Goal: Task Accomplishment & Management: Use online tool/utility

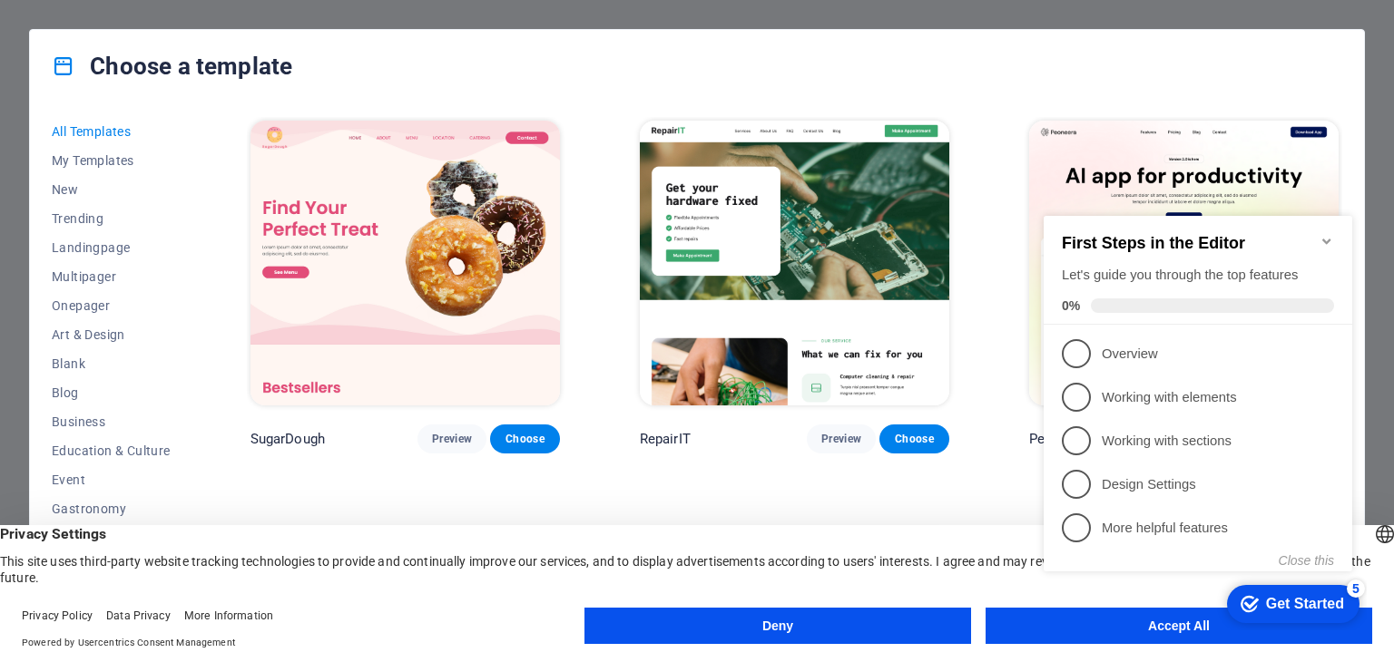
click at [1332, 234] on icon "Minimize checklist" at bounding box center [1326, 241] width 15 height 15
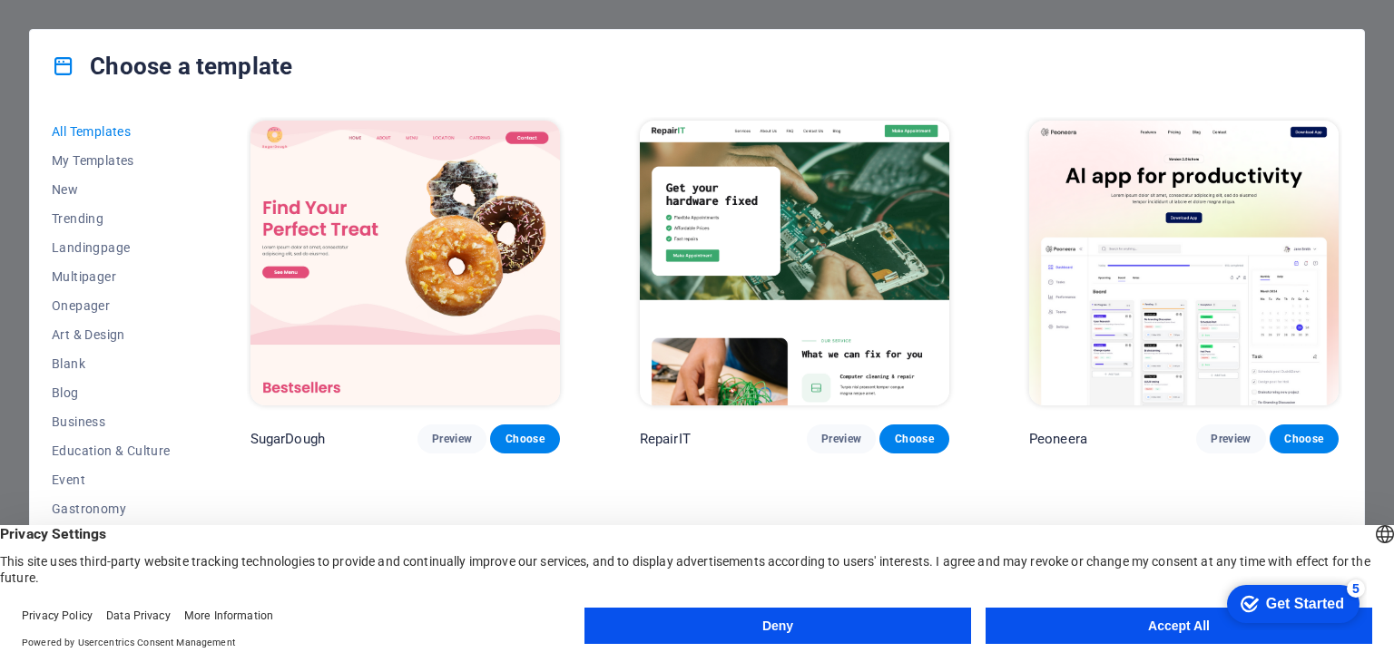
click at [1074, 621] on button "Accept All" at bounding box center [1178, 626] width 386 height 36
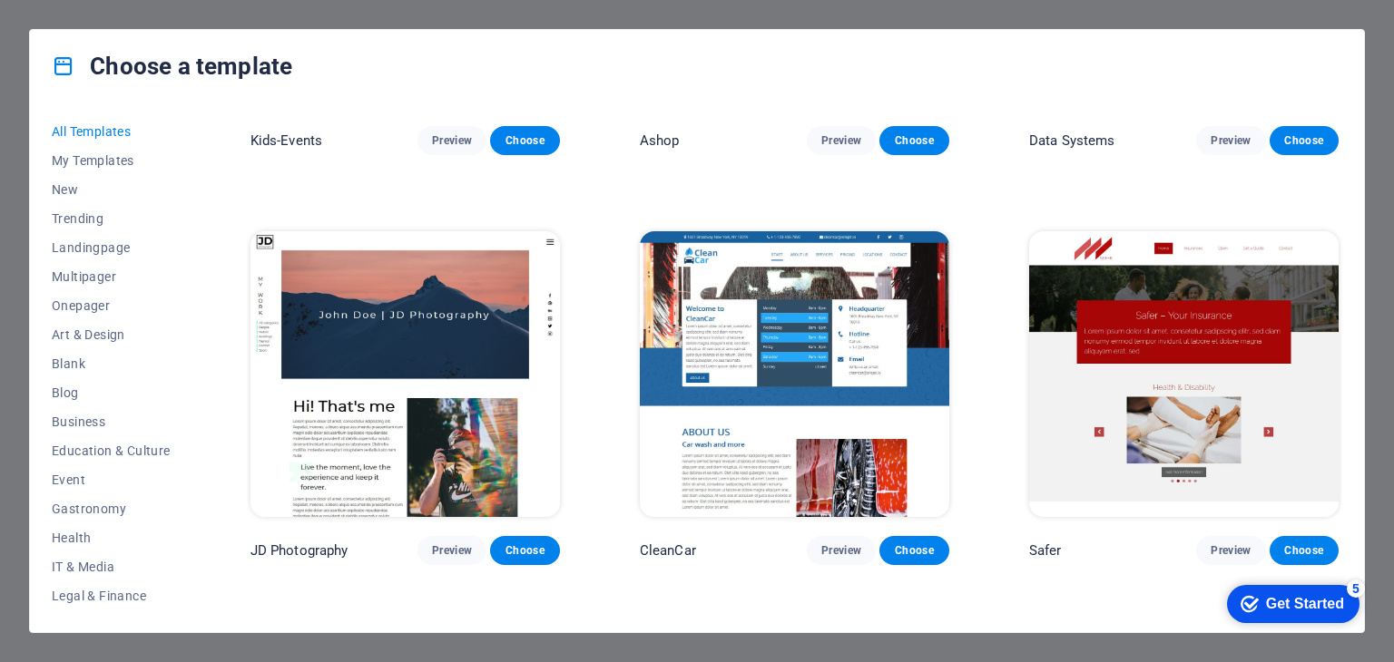
scroll to position [8528, 0]
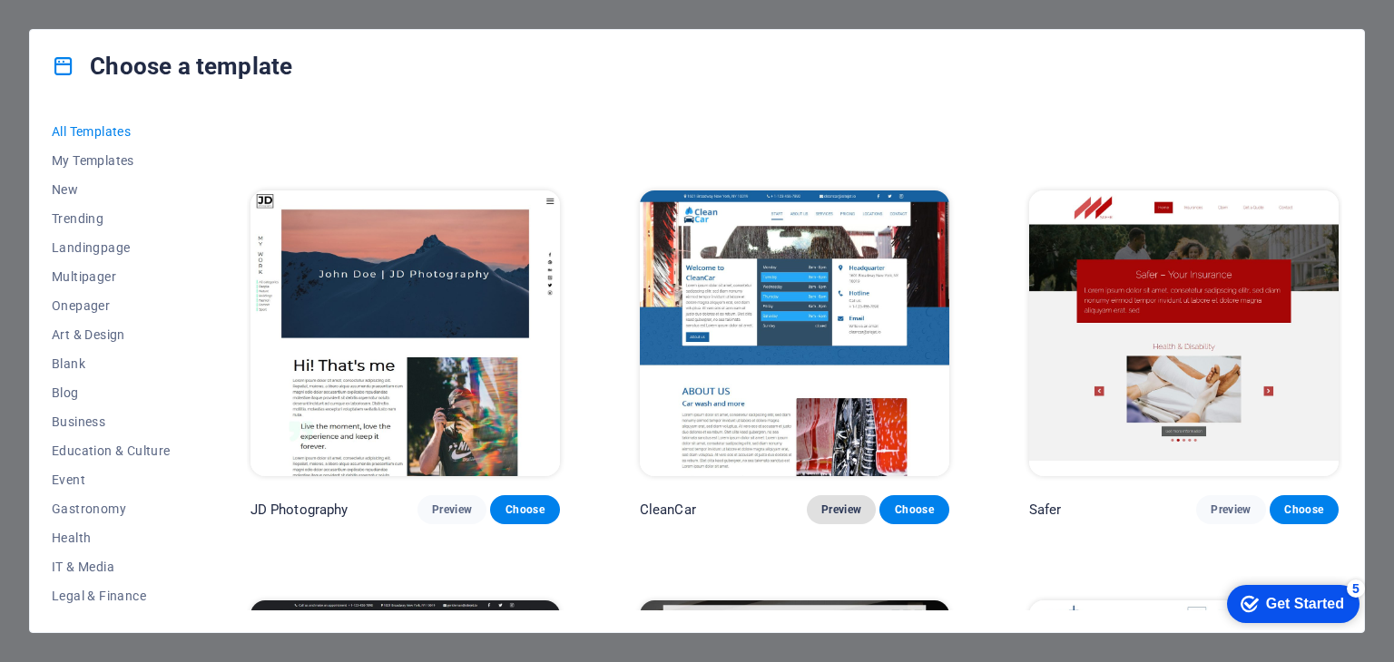
click at [842, 503] on span "Preview" at bounding box center [841, 510] width 40 height 15
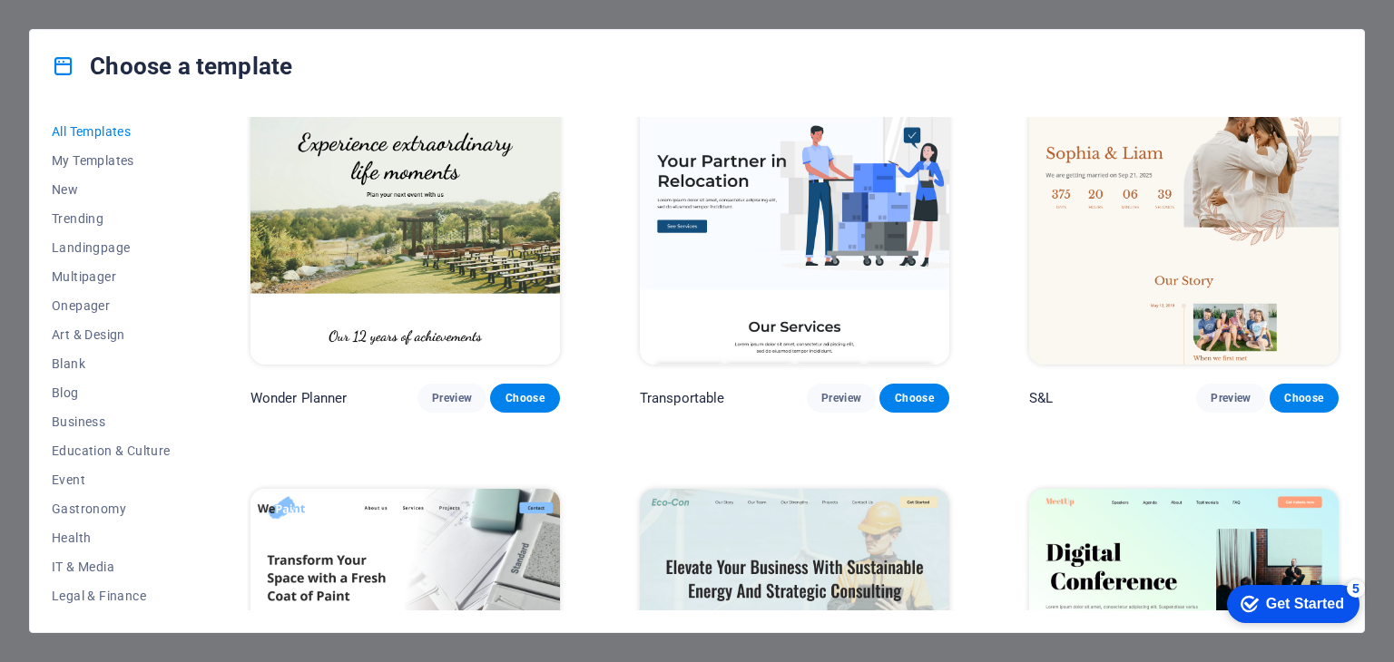
scroll to position [1270, 0]
click at [102, 331] on span "Art & Design" at bounding box center [111, 335] width 119 height 15
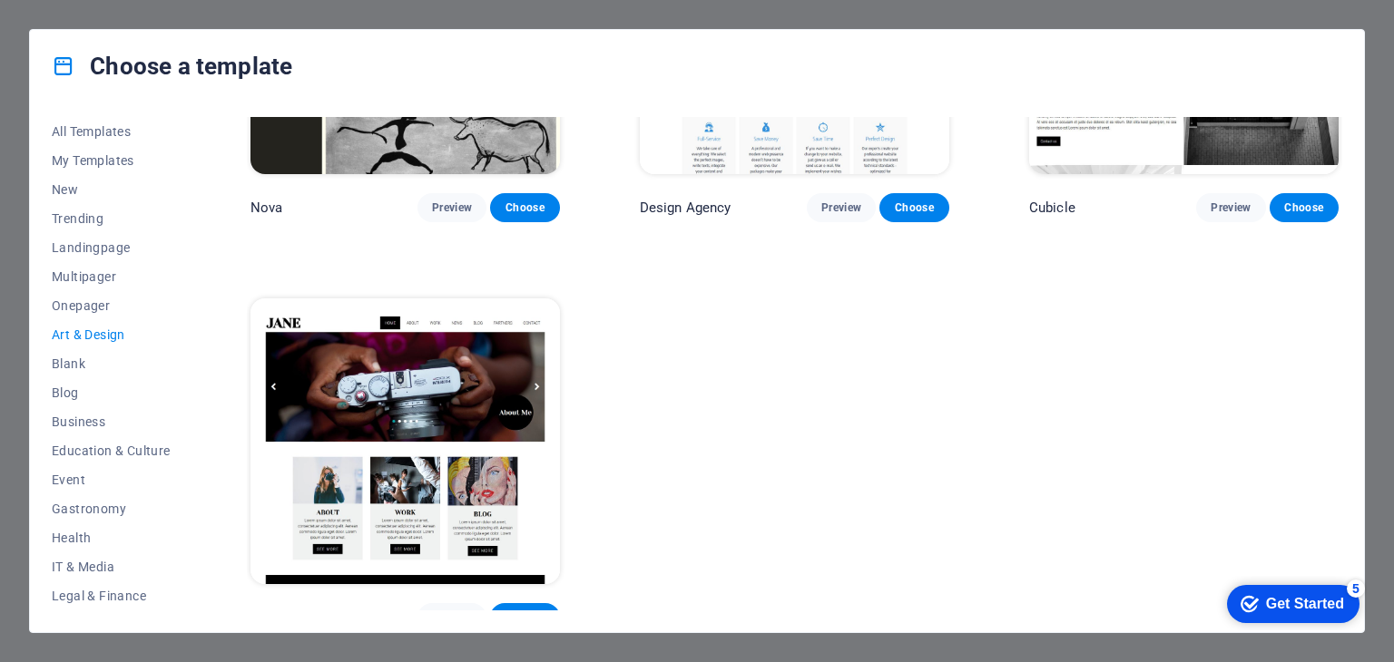
scroll to position [1880, 0]
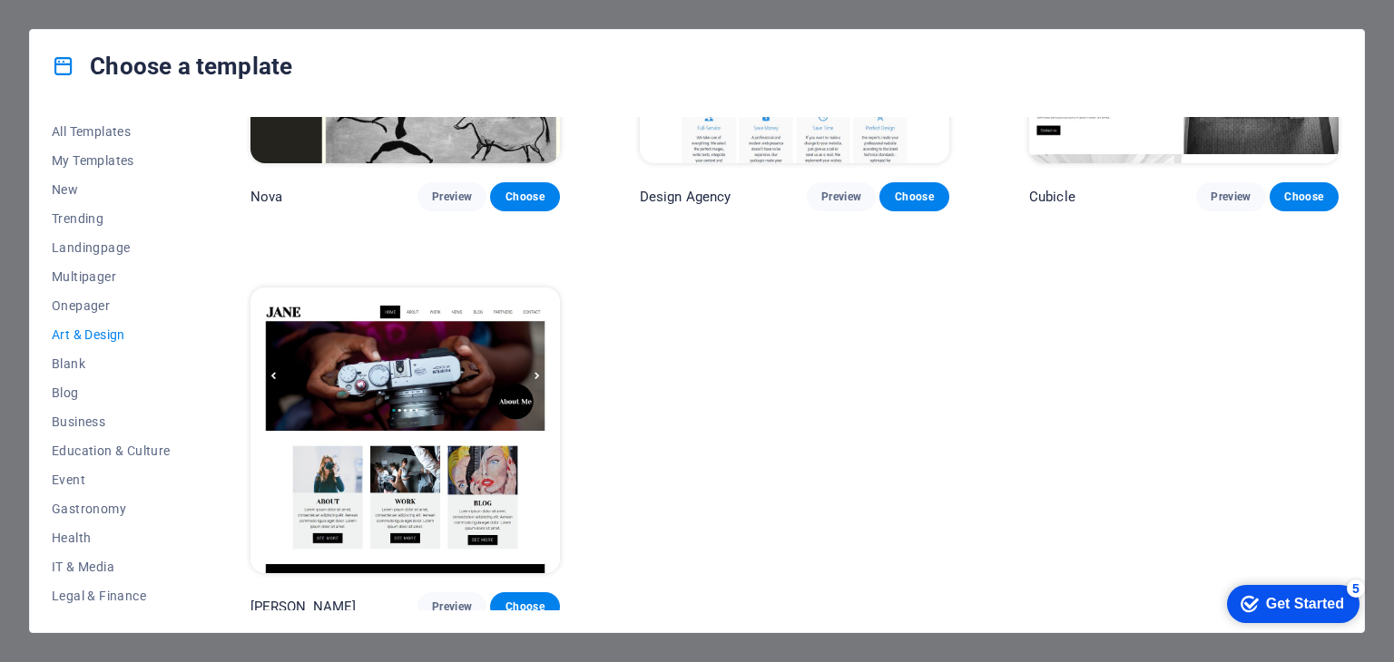
click at [426, 357] on img at bounding box center [404, 430] width 309 height 285
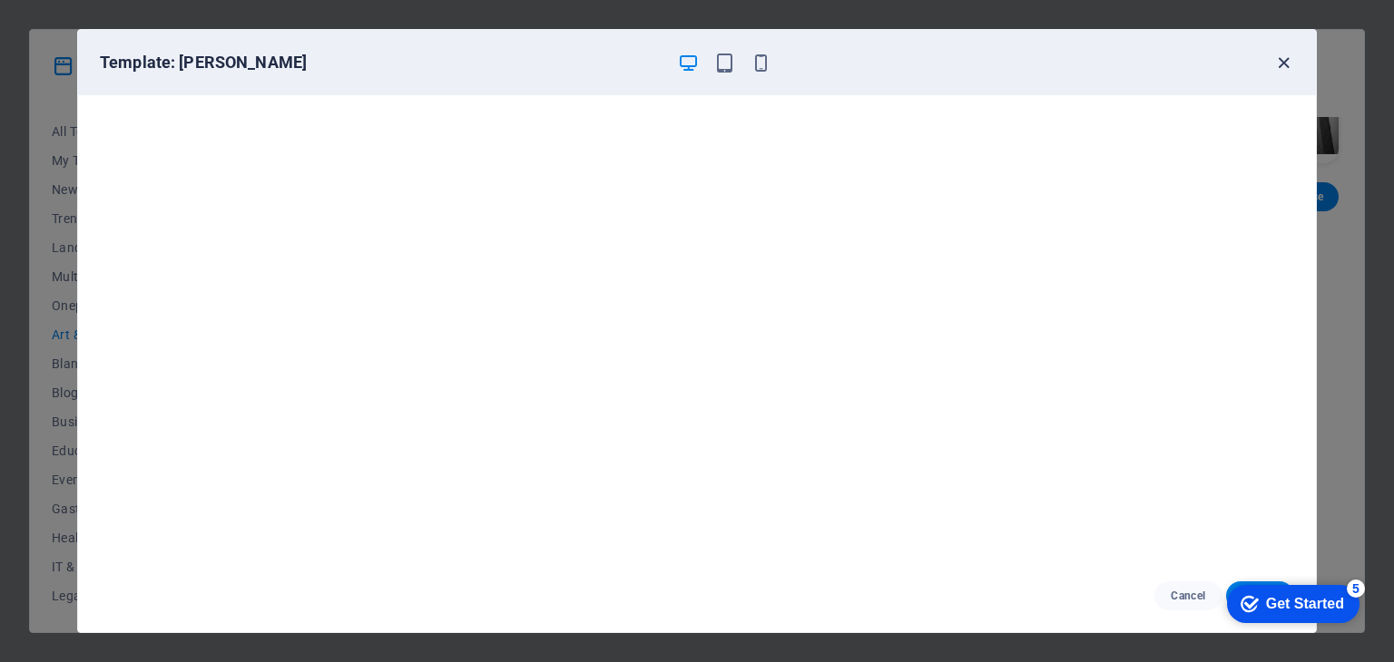
click at [1285, 63] on icon "button" at bounding box center [1283, 63] width 21 height 21
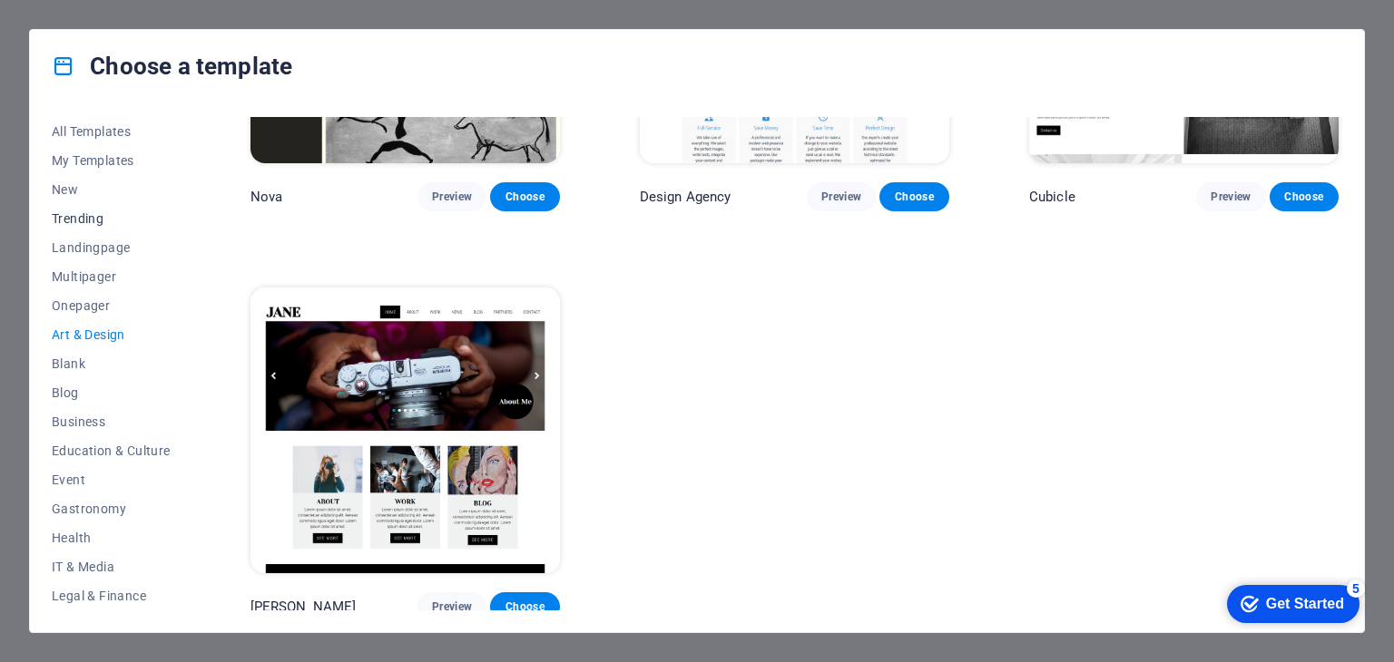
click at [87, 221] on span "Trending" at bounding box center [111, 218] width 119 height 15
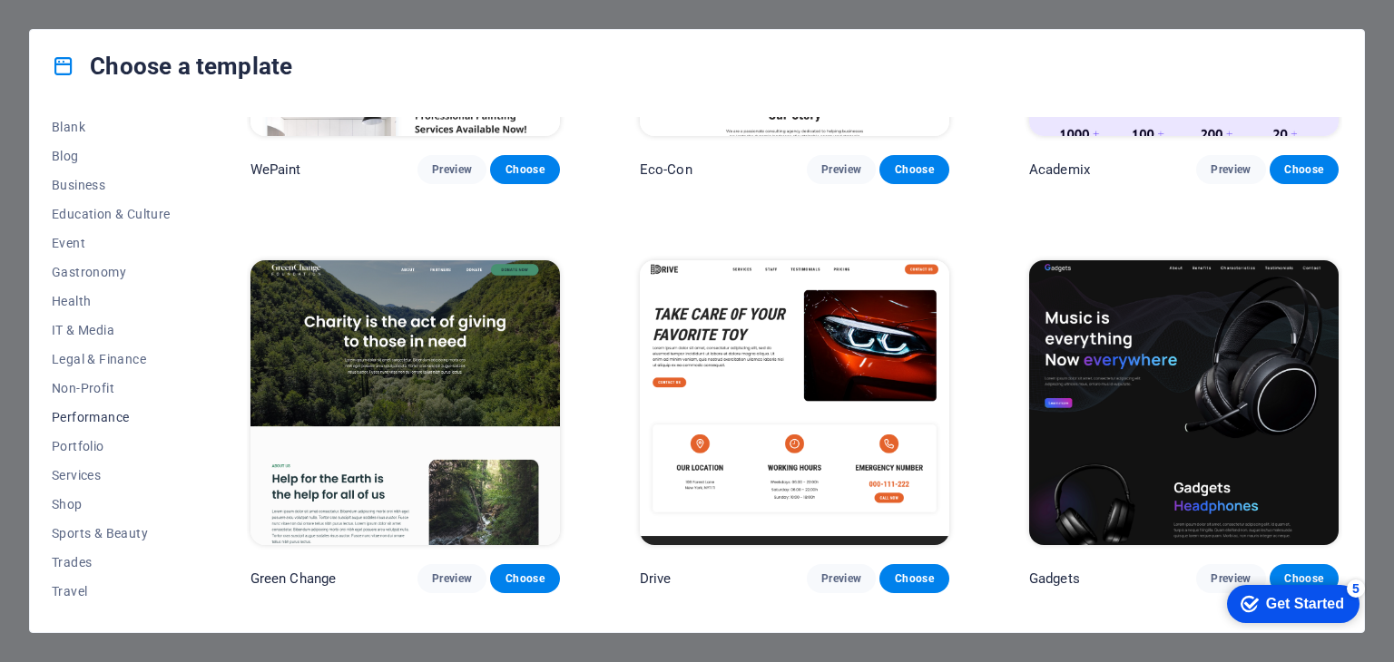
scroll to position [261, 0]
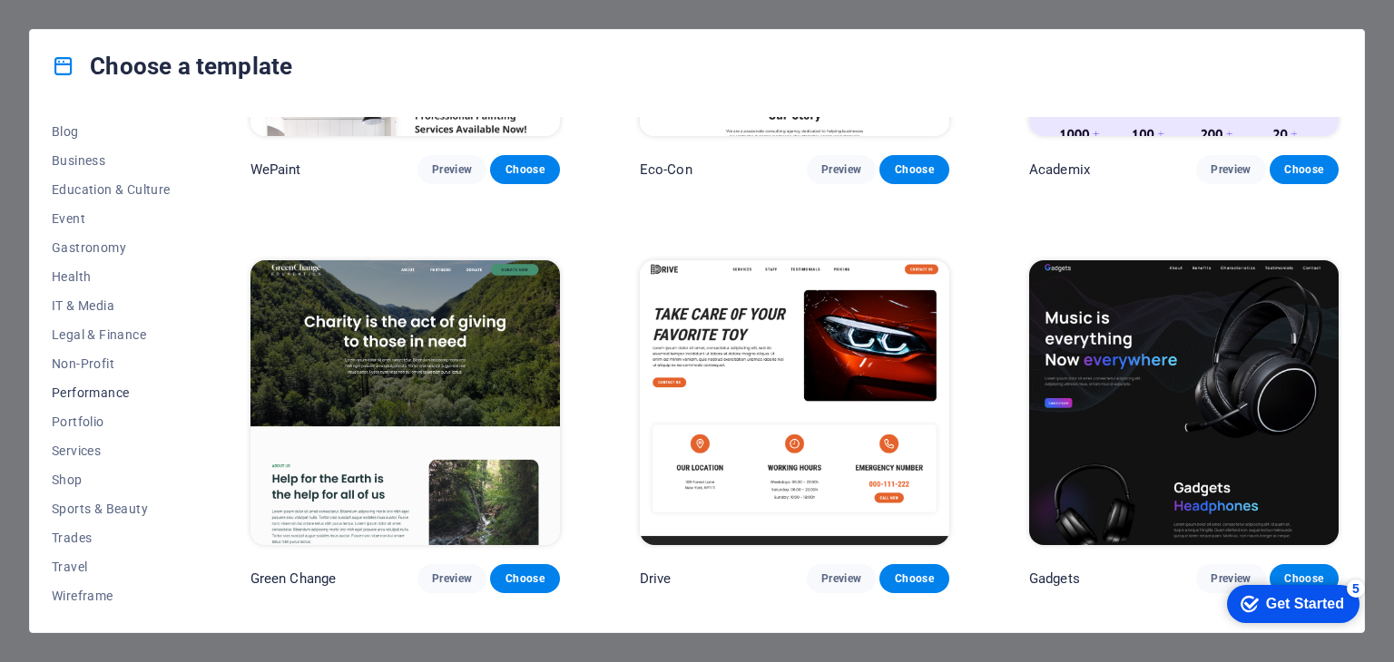
click at [91, 390] on span "Performance" at bounding box center [111, 393] width 119 height 15
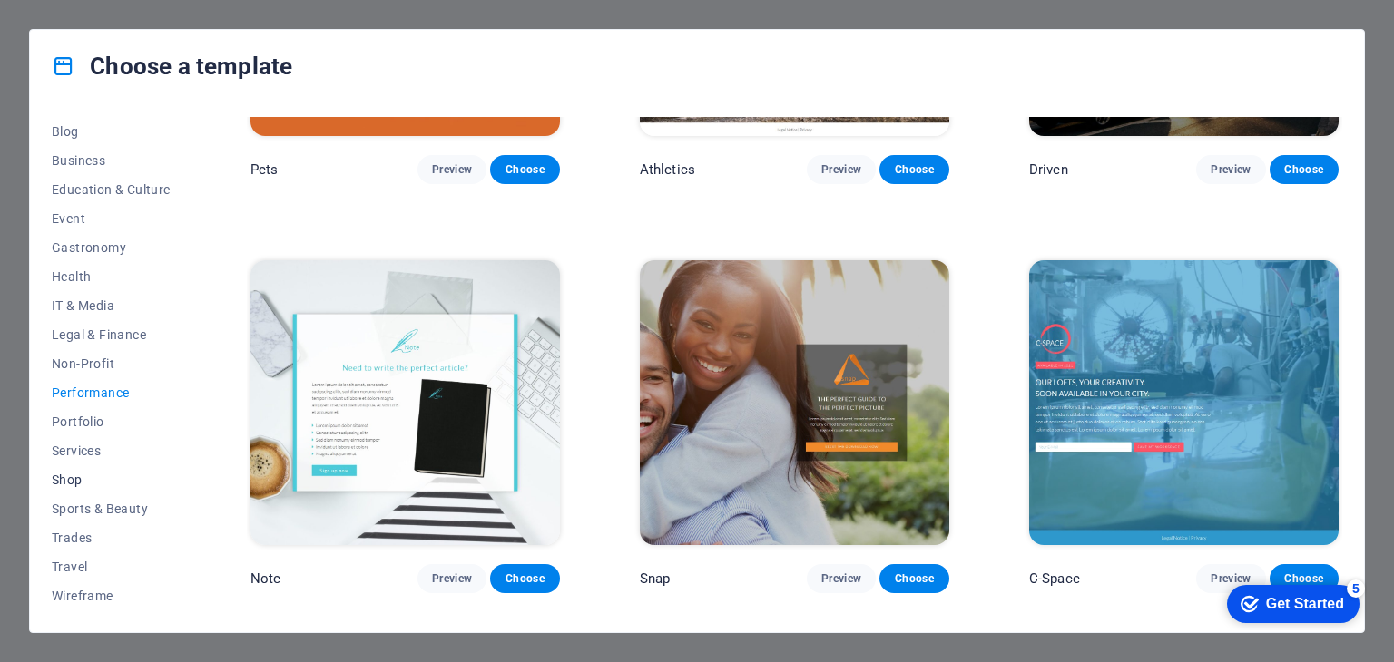
click at [69, 477] on span "Shop" at bounding box center [111, 480] width 119 height 15
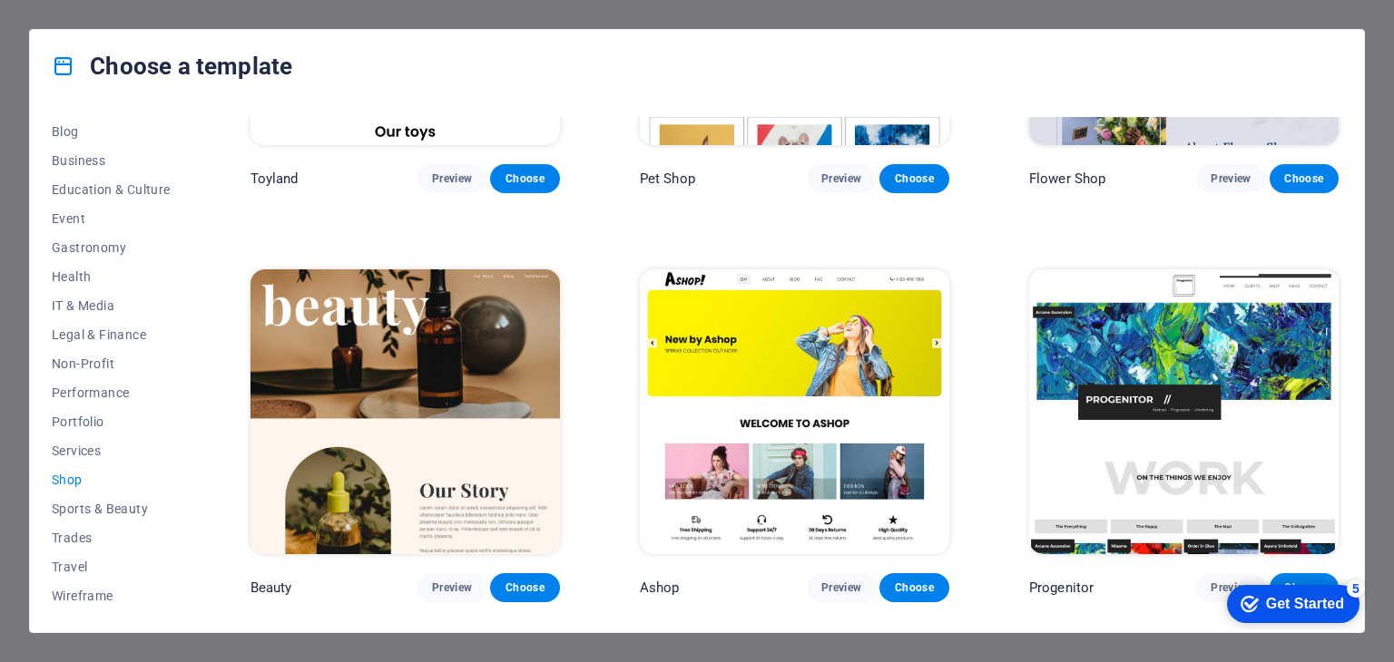
scroll to position [611, 0]
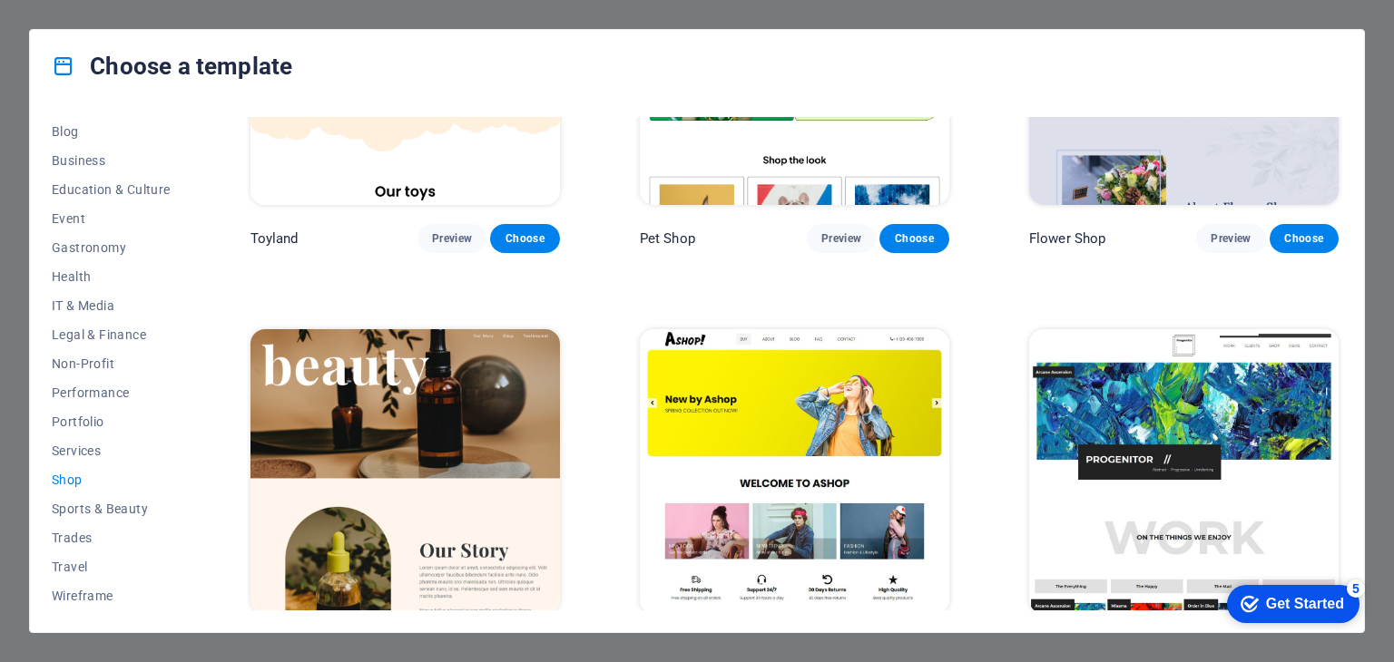
click at [800, 499] on img at bounding box center [794, 471] width 309 height 285
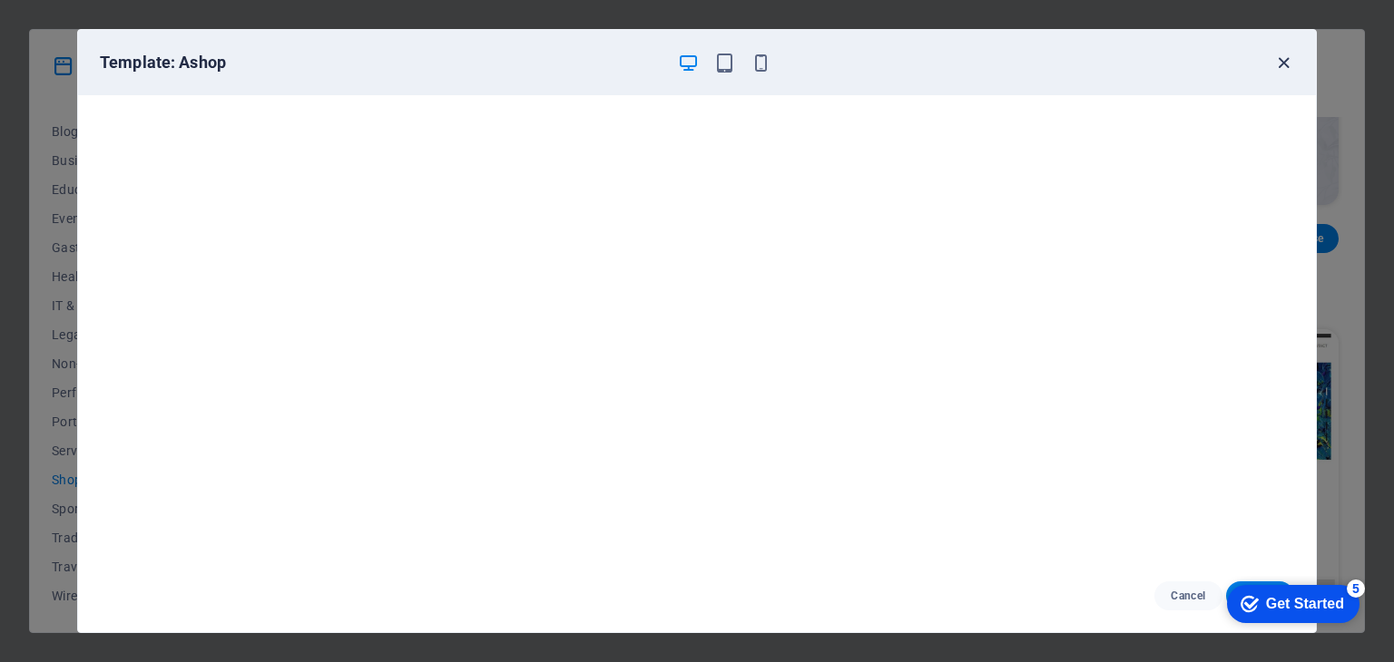
click at [1284, 59] on icon "button" at bounding box center [1283, 63] width 21 height 21
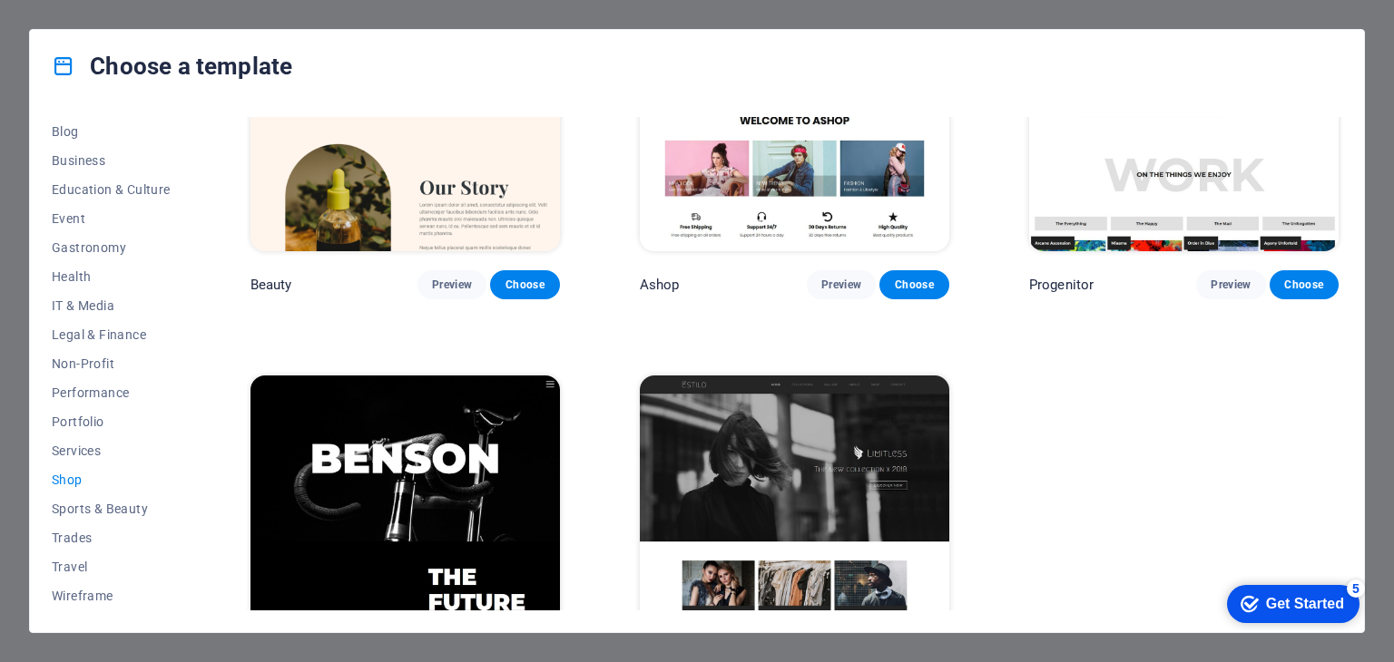
scroll to position [1064, 0]
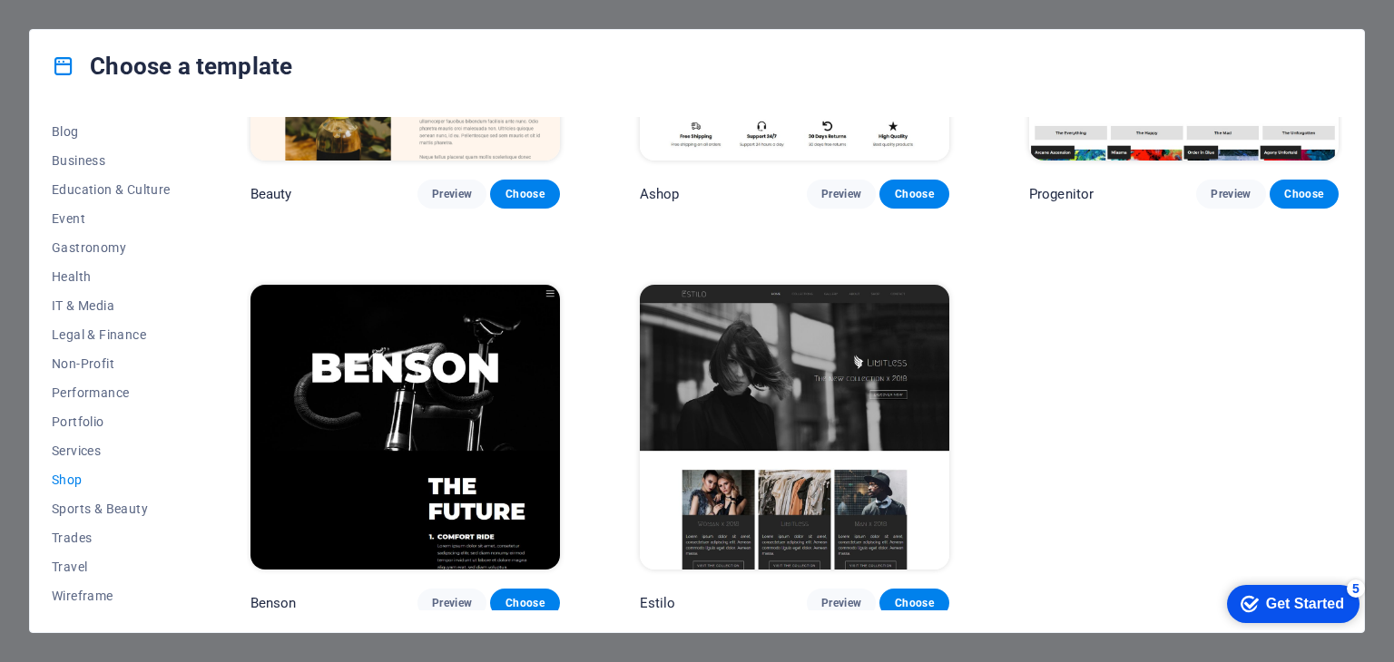
click at [770, 415] on img at bounding box center [794, 427] width 309 height 285
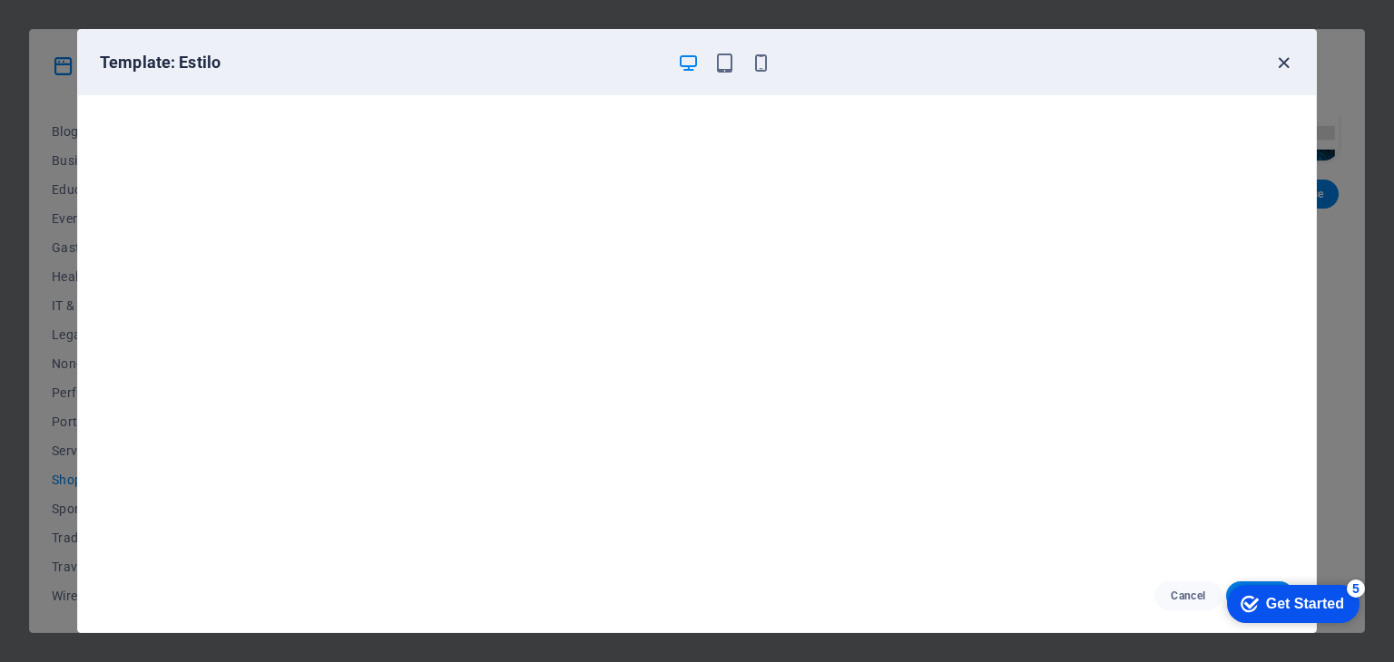
click at [1286, 57] on icon "button" at bounding box center [1283, 63] width 21 height 21
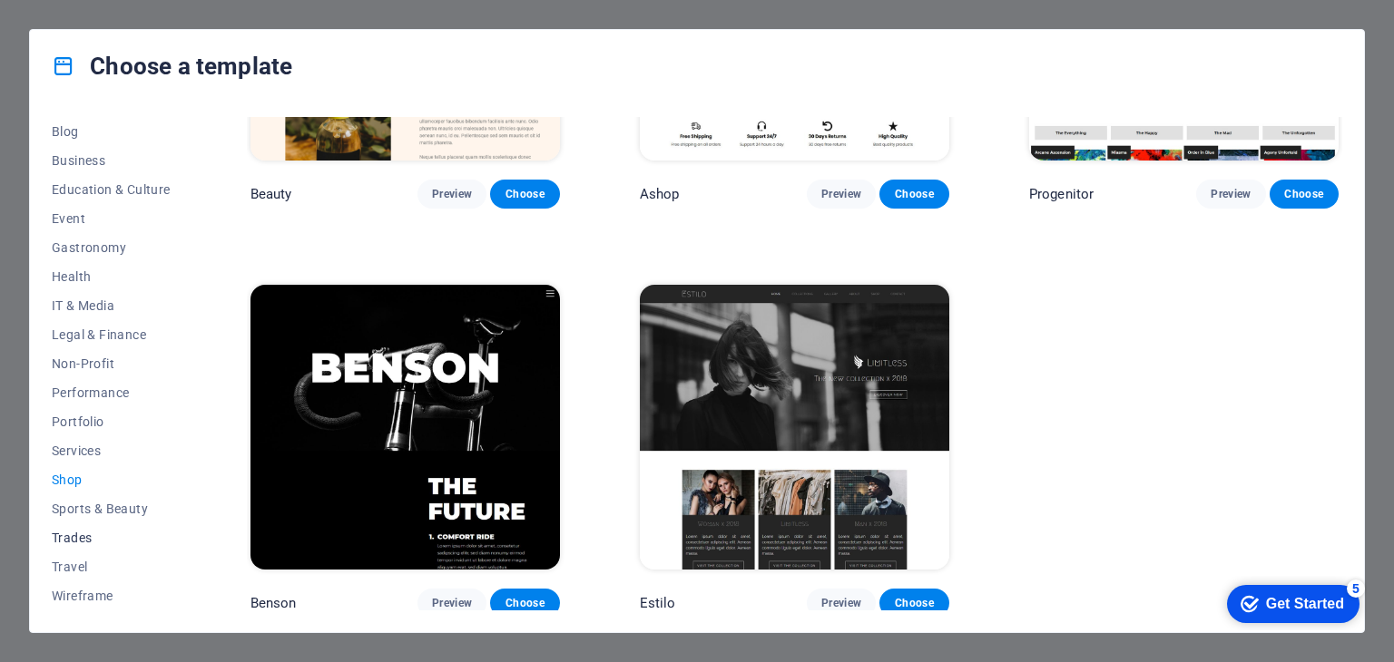
click at [80, 540] on span "Trades" at bounding box center [111, 538] width 119 height 15
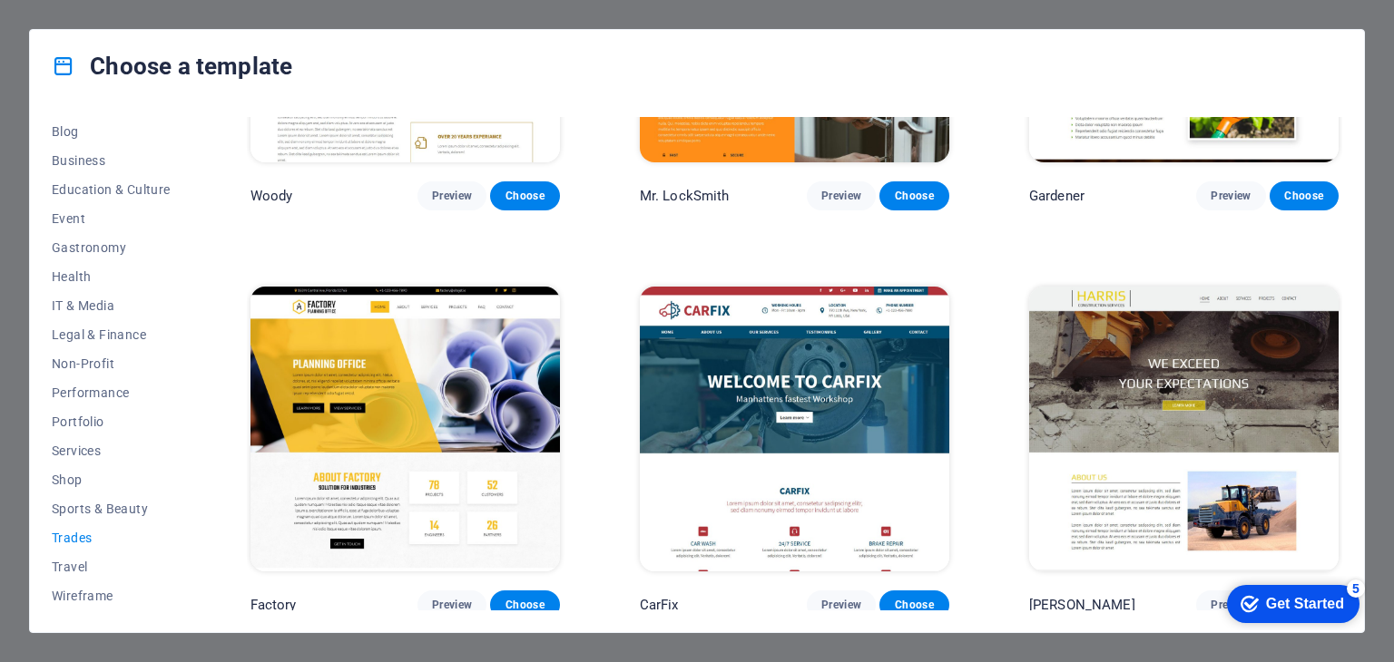
scroll to position [657, 0]
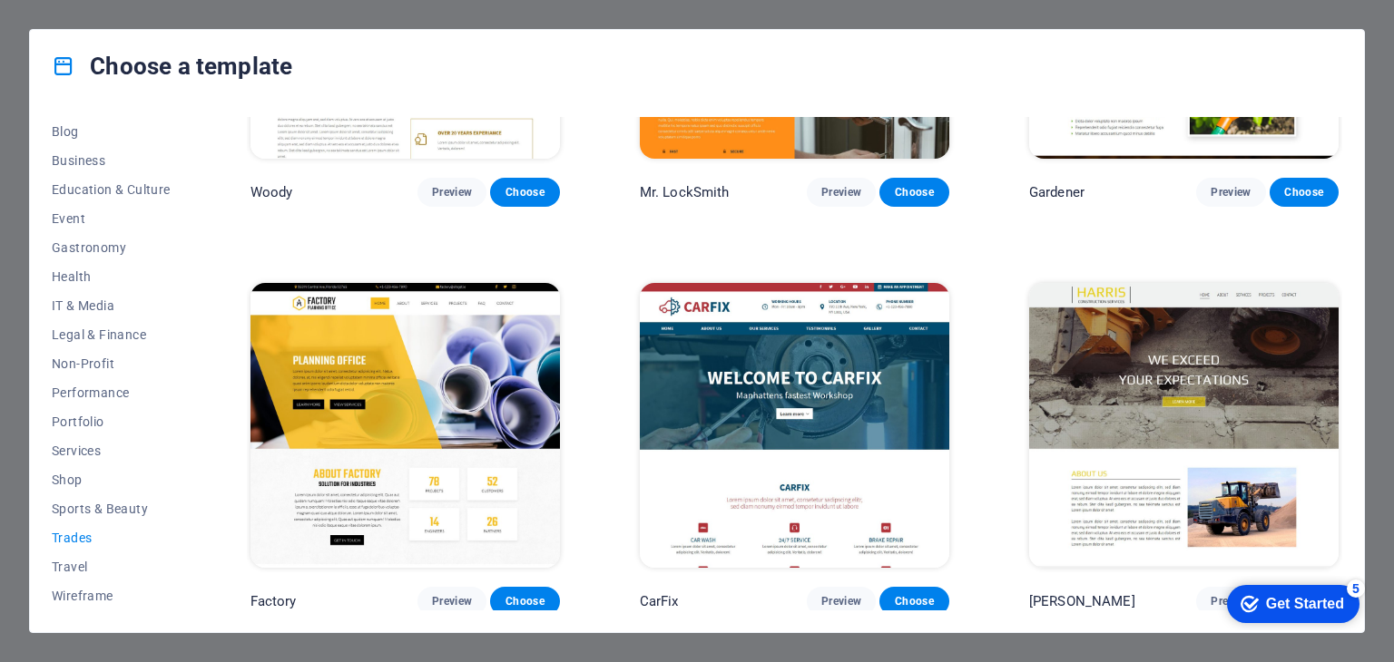
click at [357, 363] on img at bounding box center [404, 425] width 309 height 285
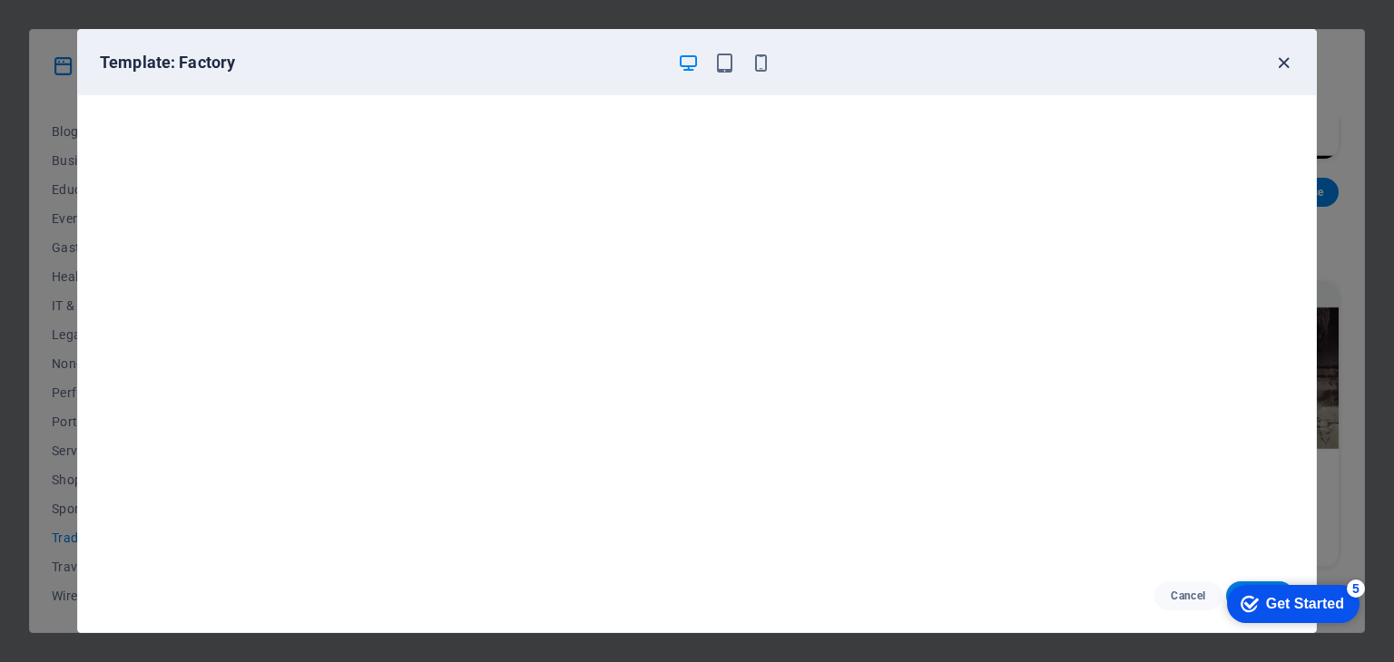
click at [1281, 60] on icon "button" at bounding box center [1283, 63] width 21 height 21
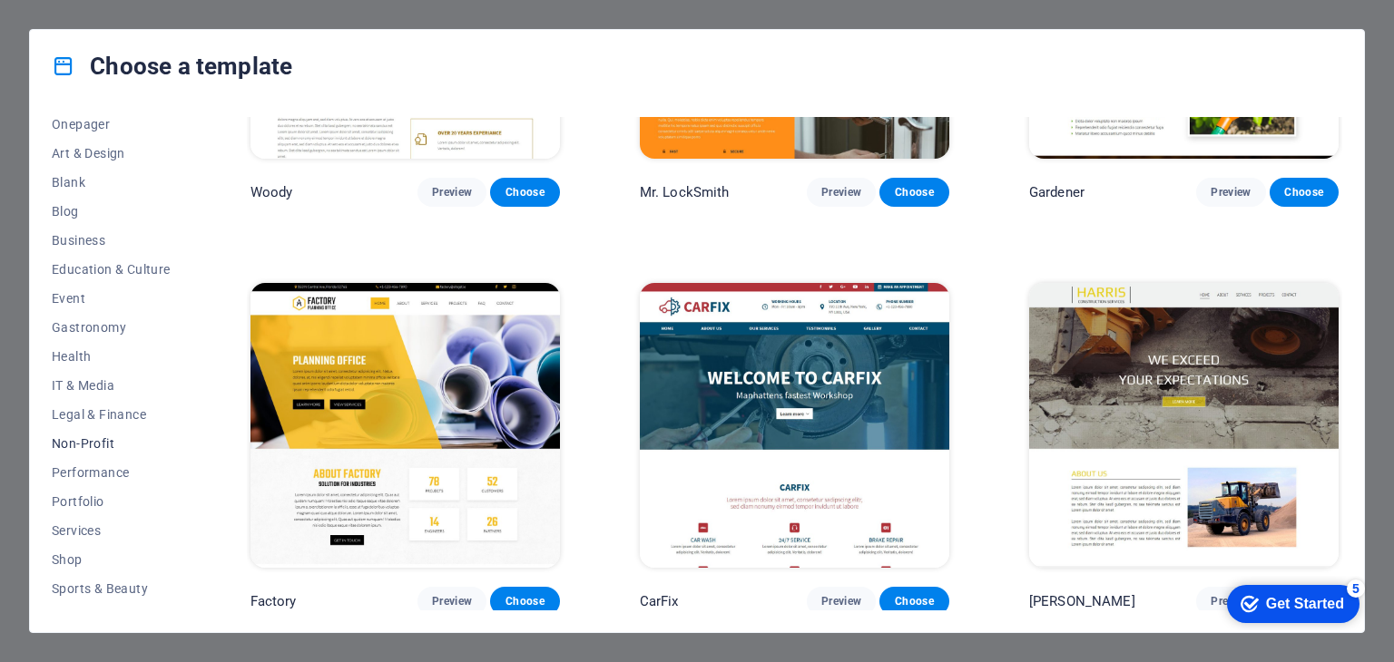
scroll to position [261, 0]
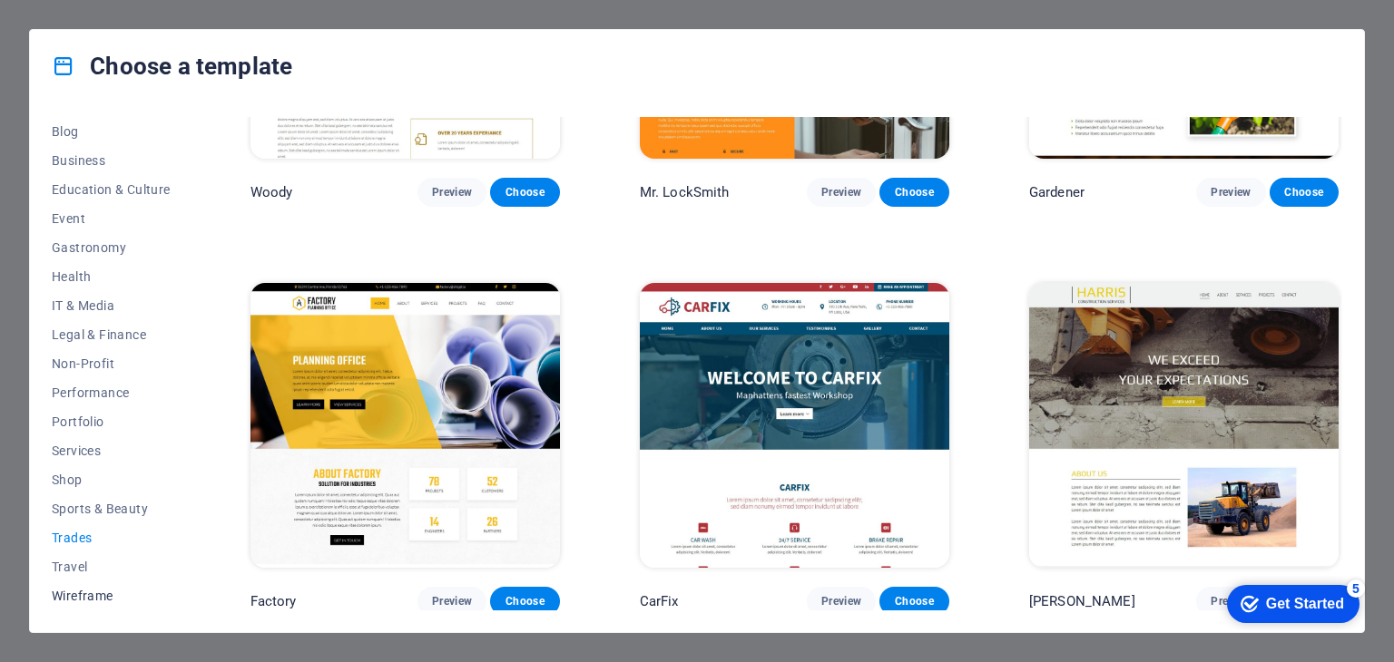
click at [87, 602] on span "Wireframe" at bounding box center [111, 596] width 119 height 15
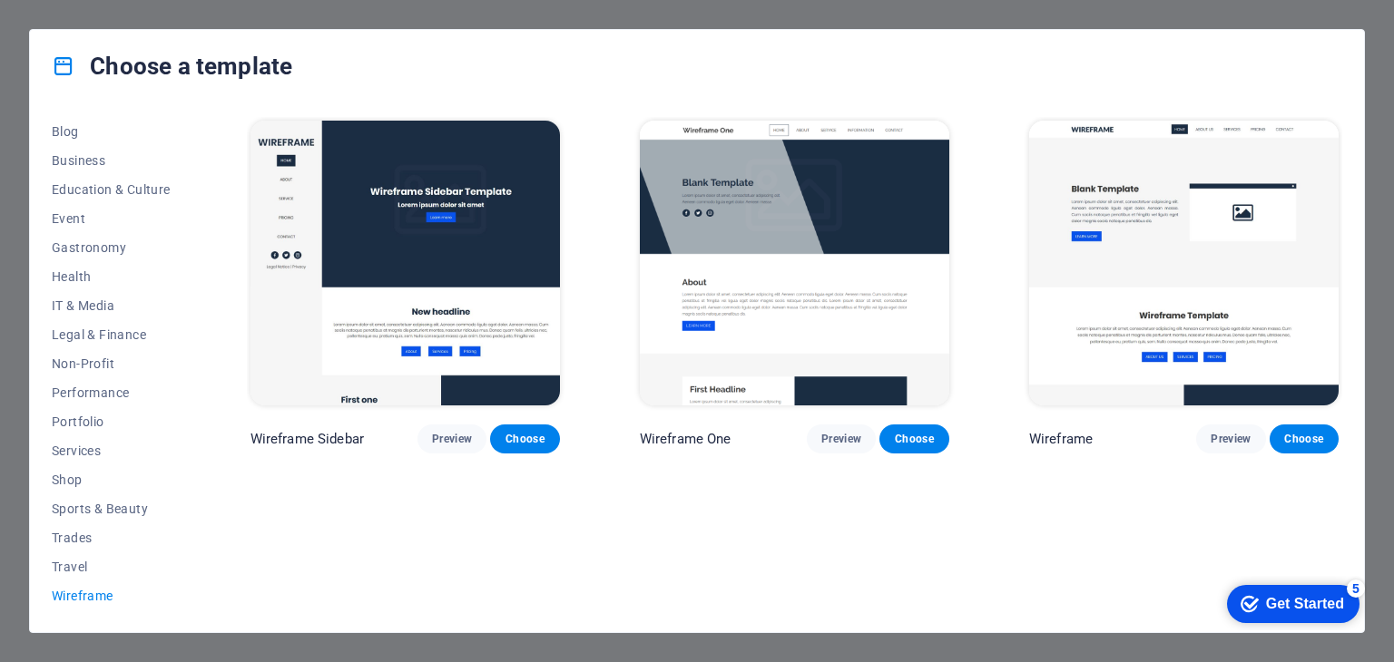
click at [836, 226] on img at bounding box center [794, 263] width 309 height 285
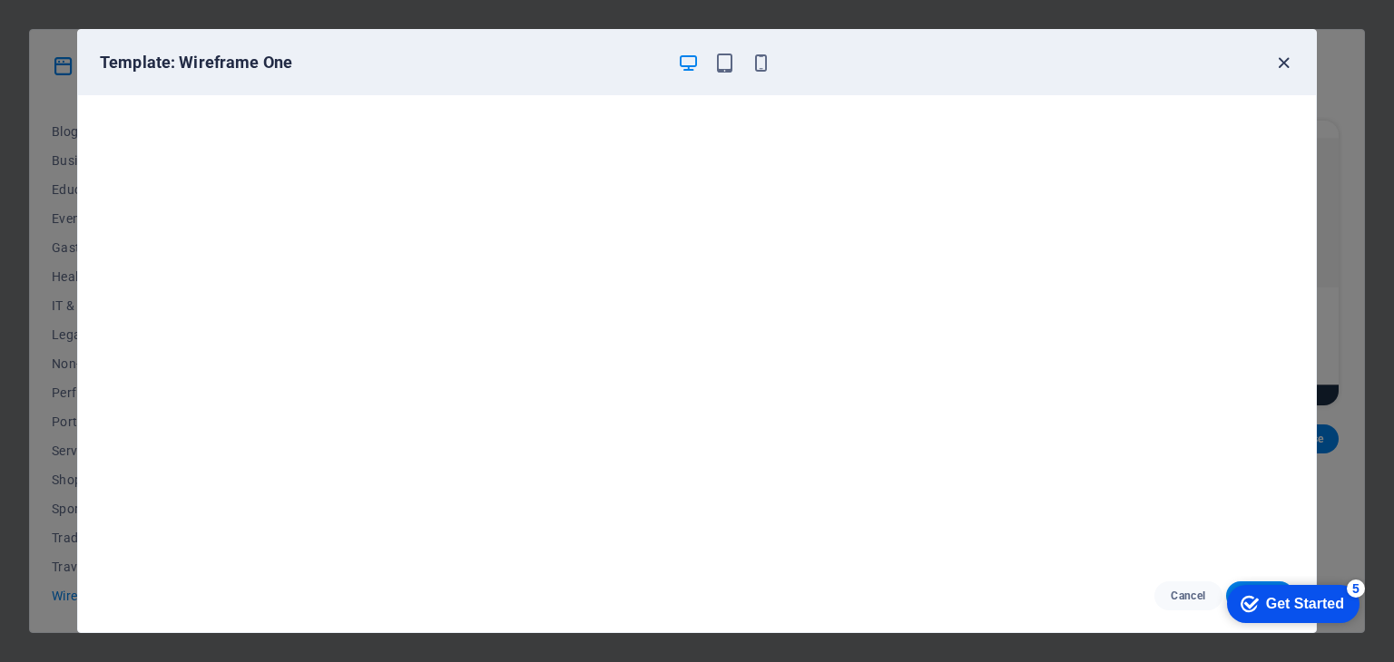
click at [1285, 56] on icon "button" at bounding box center [1283, 63] width 21 height 21
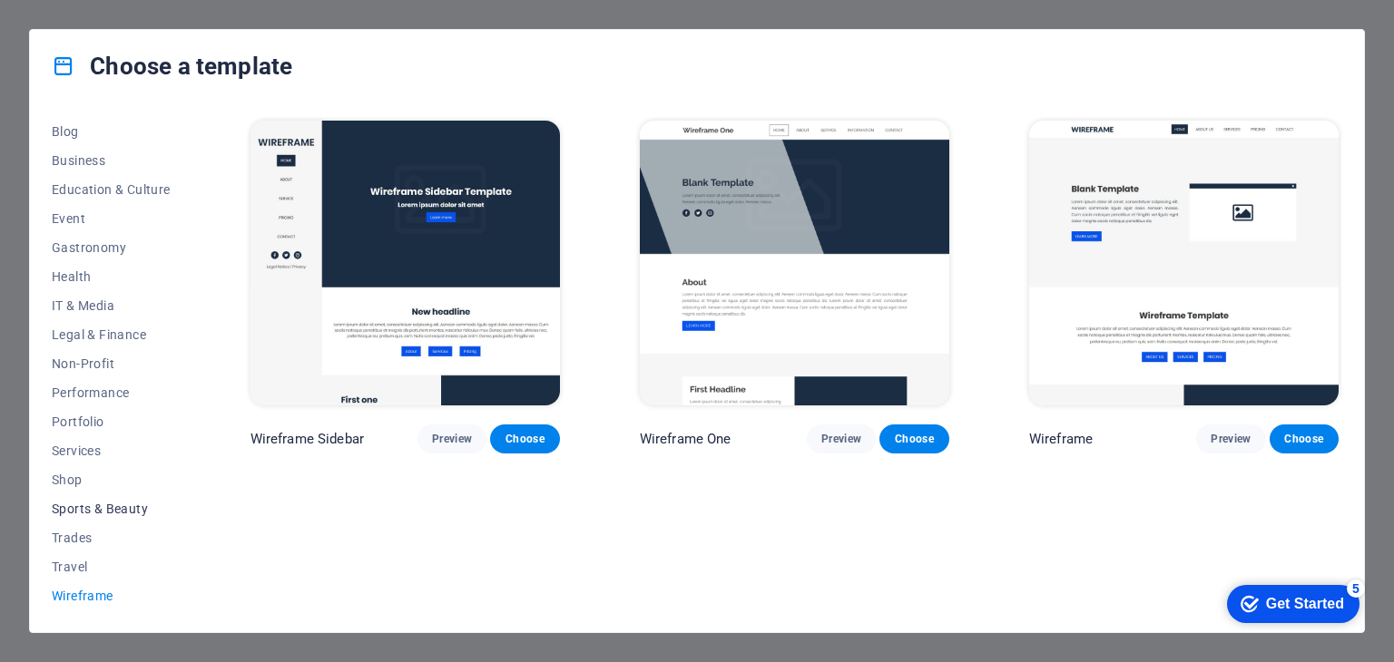
click at [102, 511] on span "Sports & Beauty" at bounding box center [111, 509] width 119 height 15
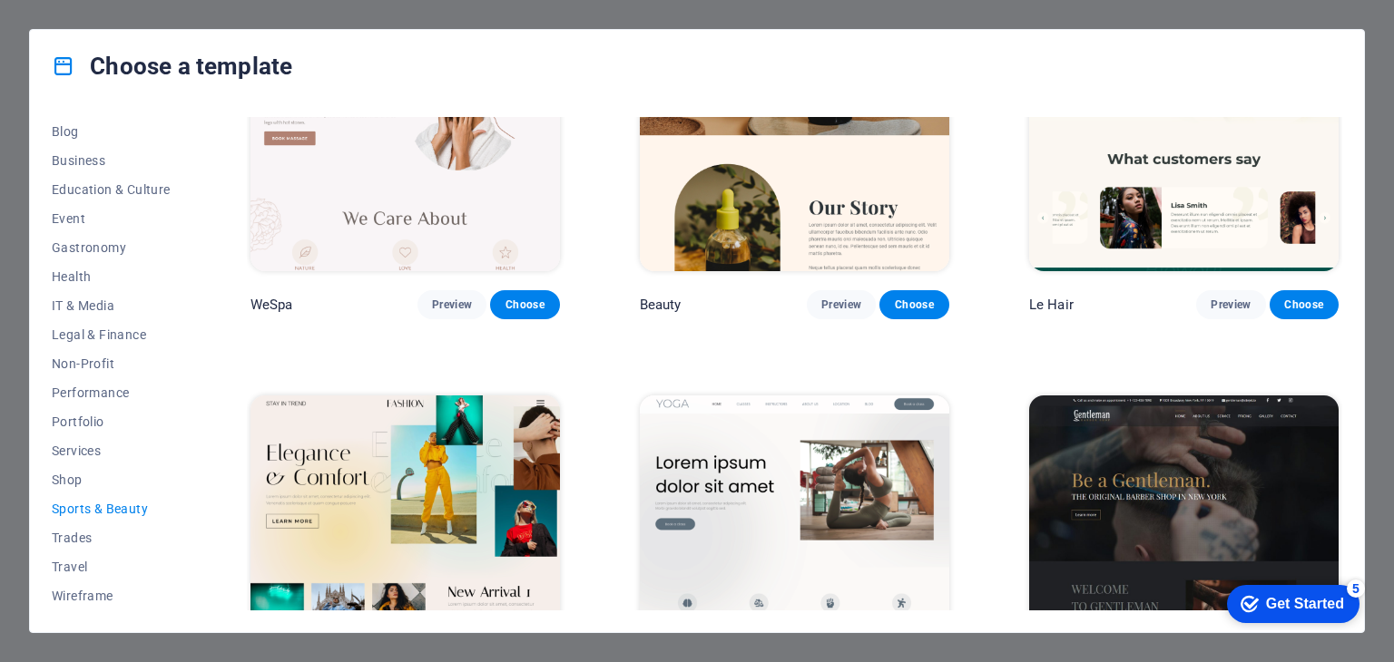
scroll to position [635, 0]
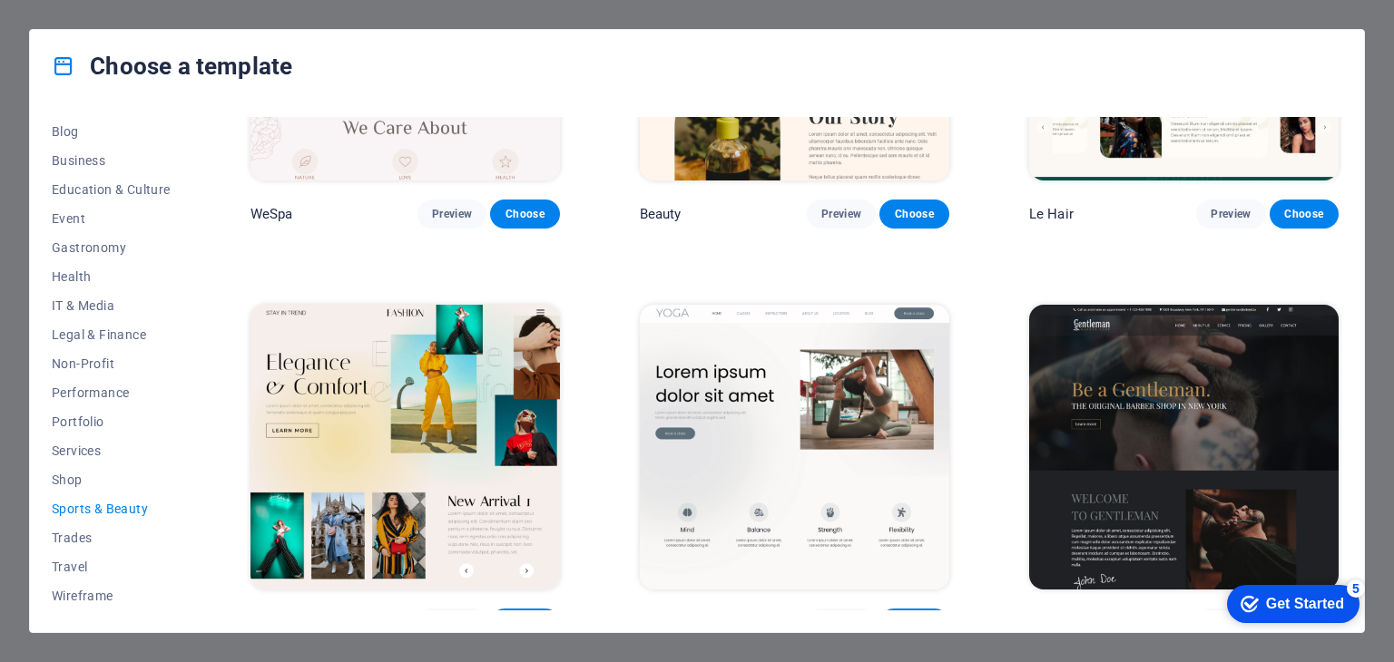
click at [421, 430] on img at bounding box center [404, 447] width 309 height 285
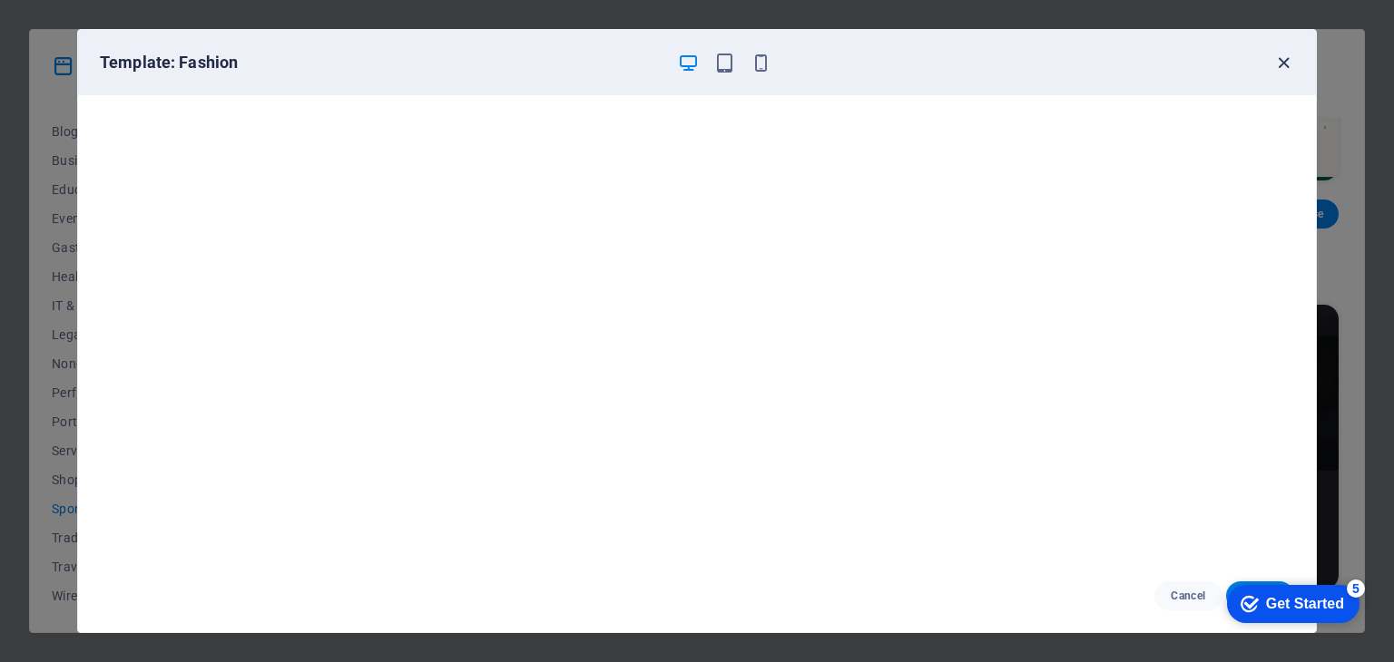
click at [1286, 60] on icon "button" at bounding box center [1283, 63] width 21 height 21
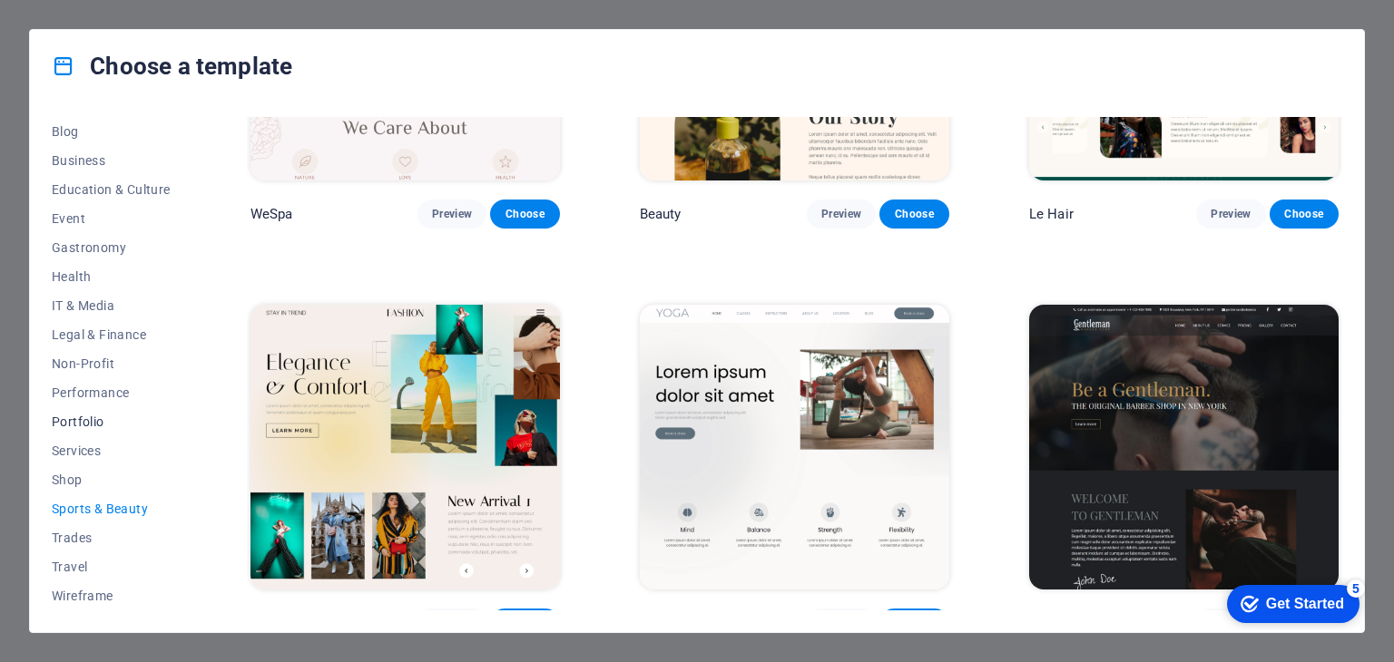
click at [84, 418] on span "Portfolio" at bounding box center [111, 422] width 119 height 15
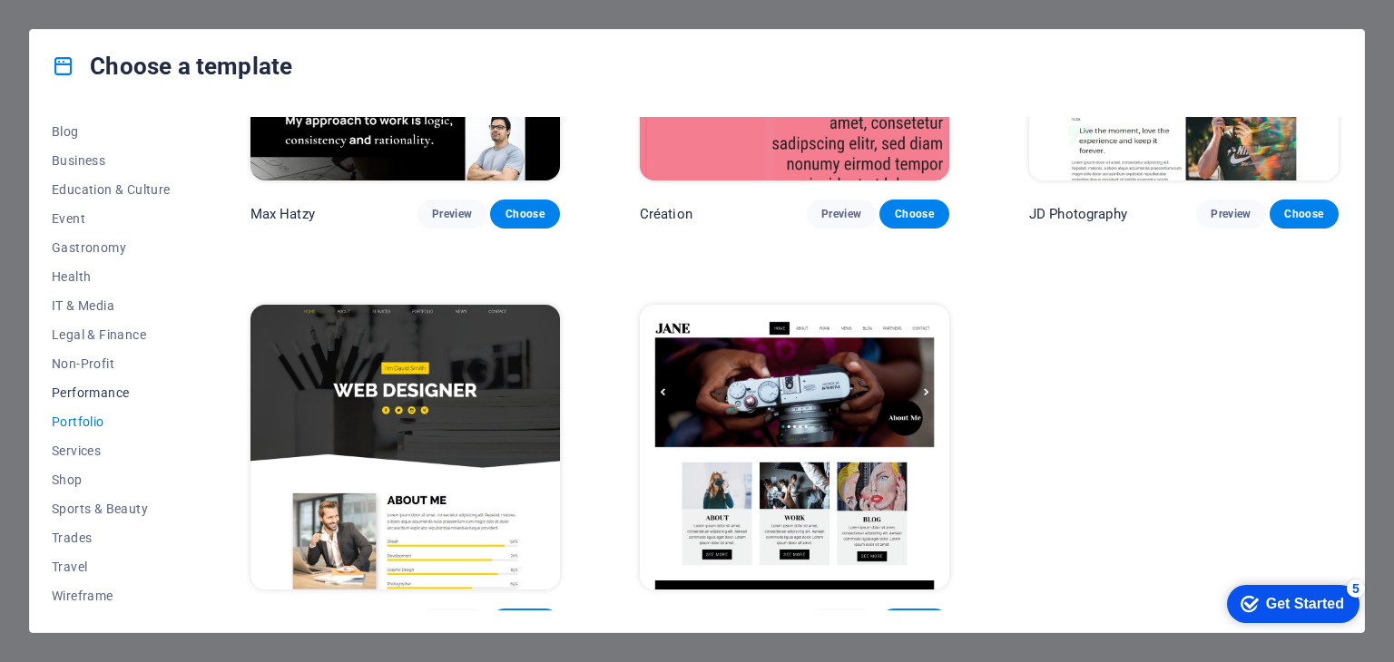
click at [94, 393] on span "Performance" at bounding box center [111, 393] width 119 height 15
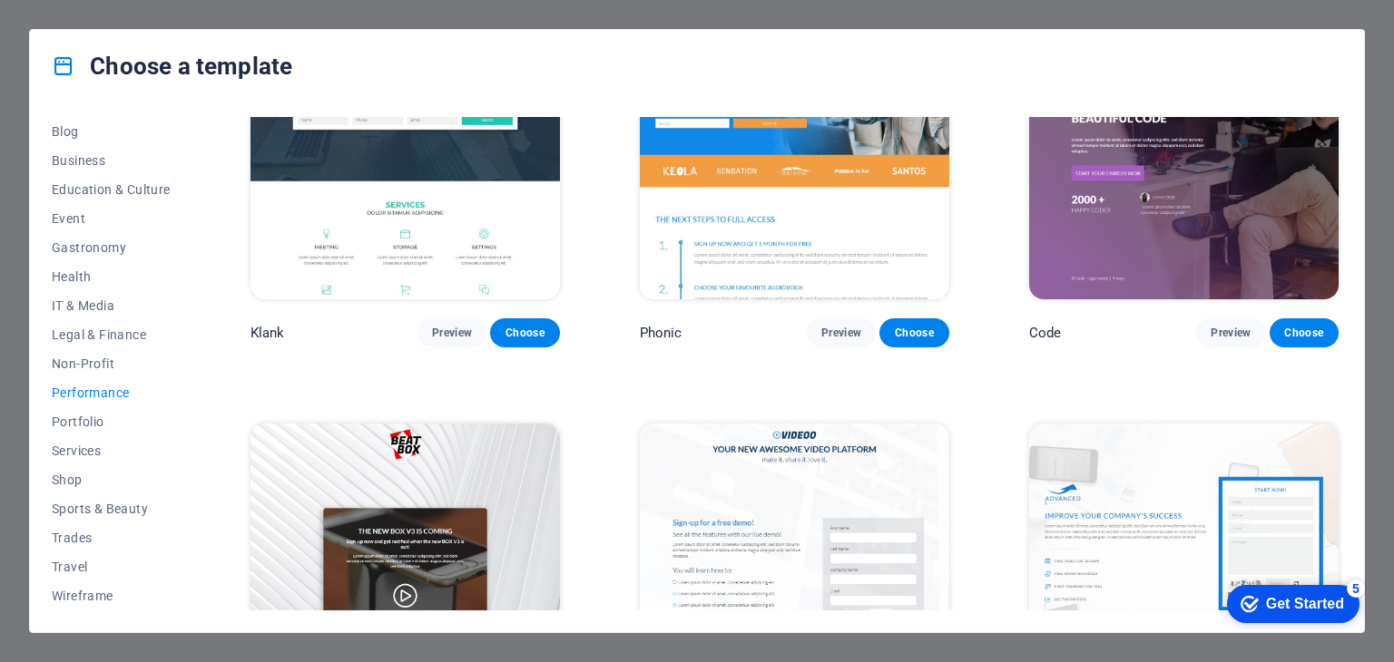
scroll to position [0, 0]
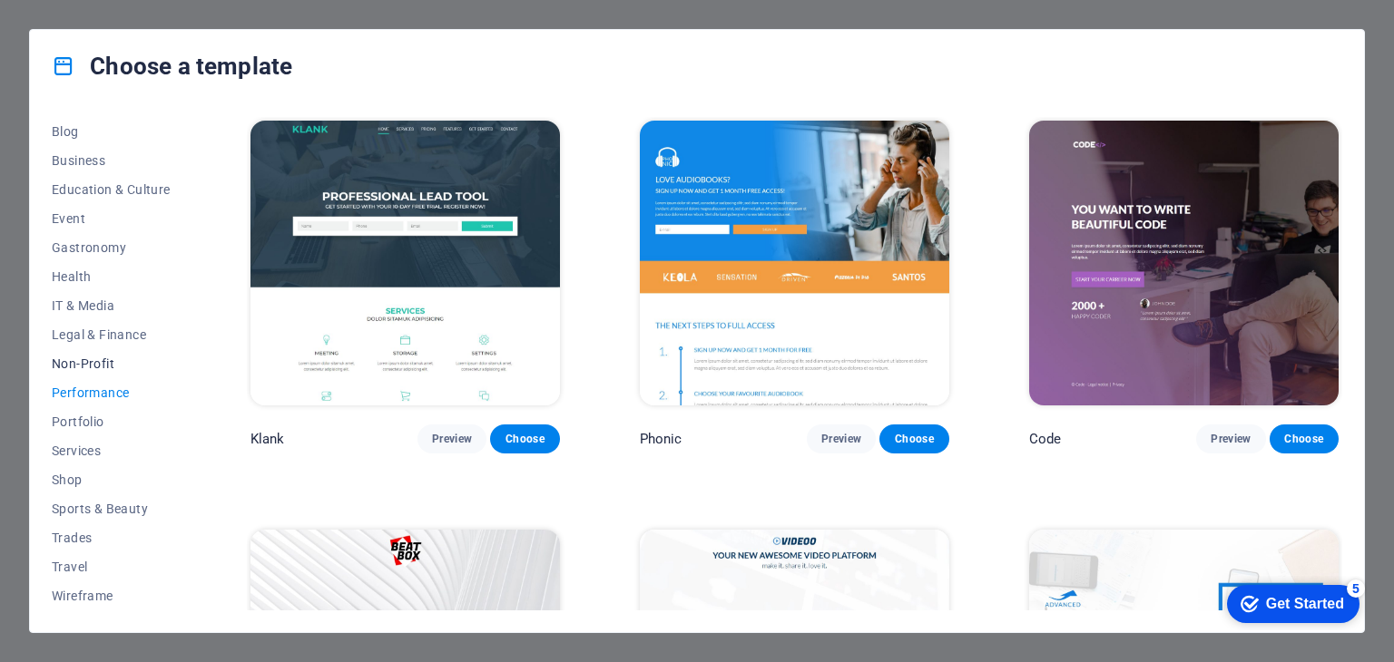
click at [73, 362] on span "Non-Profit" at bounding box center [111, 364] width 119 height 15
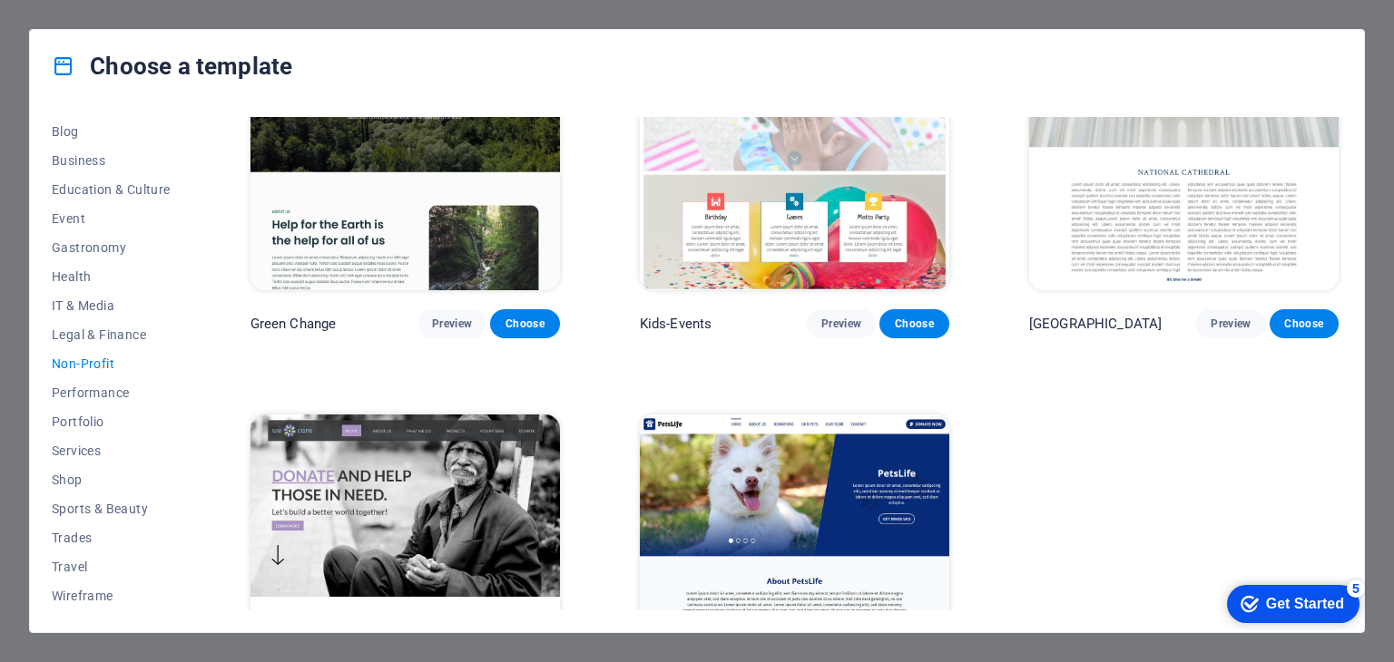
scroll to position [249, 0]
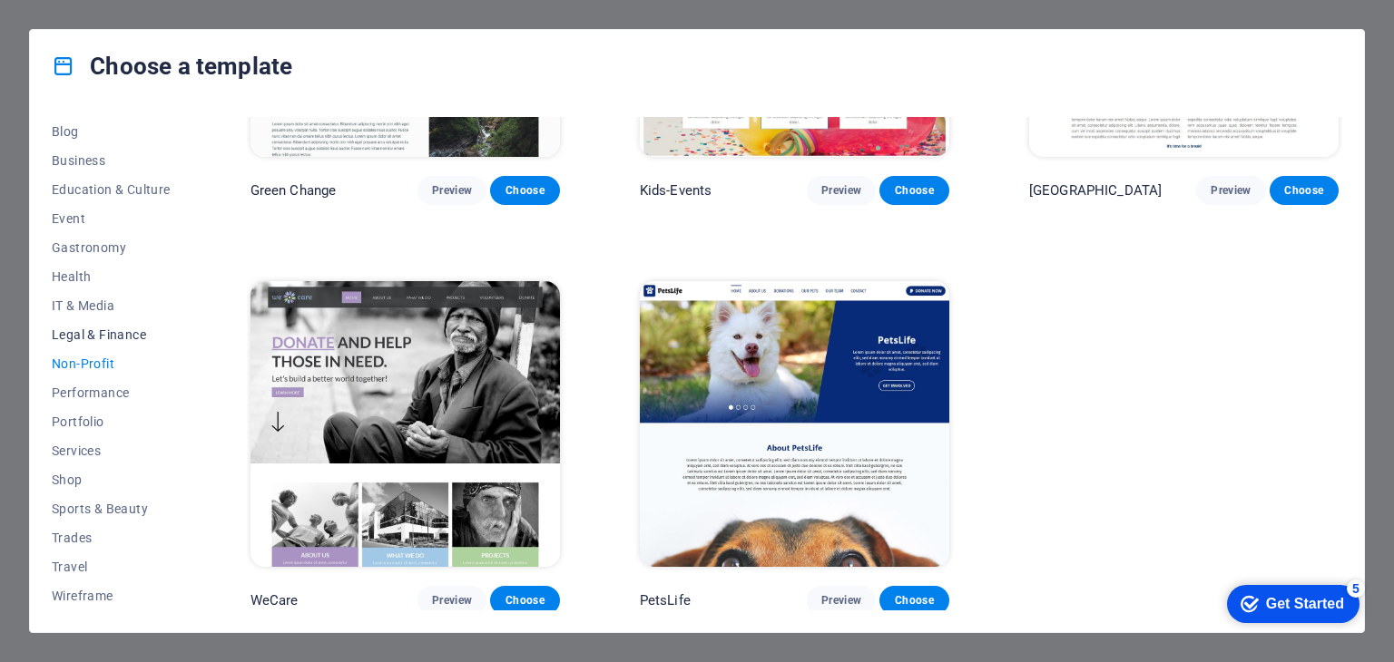
click at [120, 330] on span "Legal & Finance" at bounding box center [111, 335] width 119 height 15
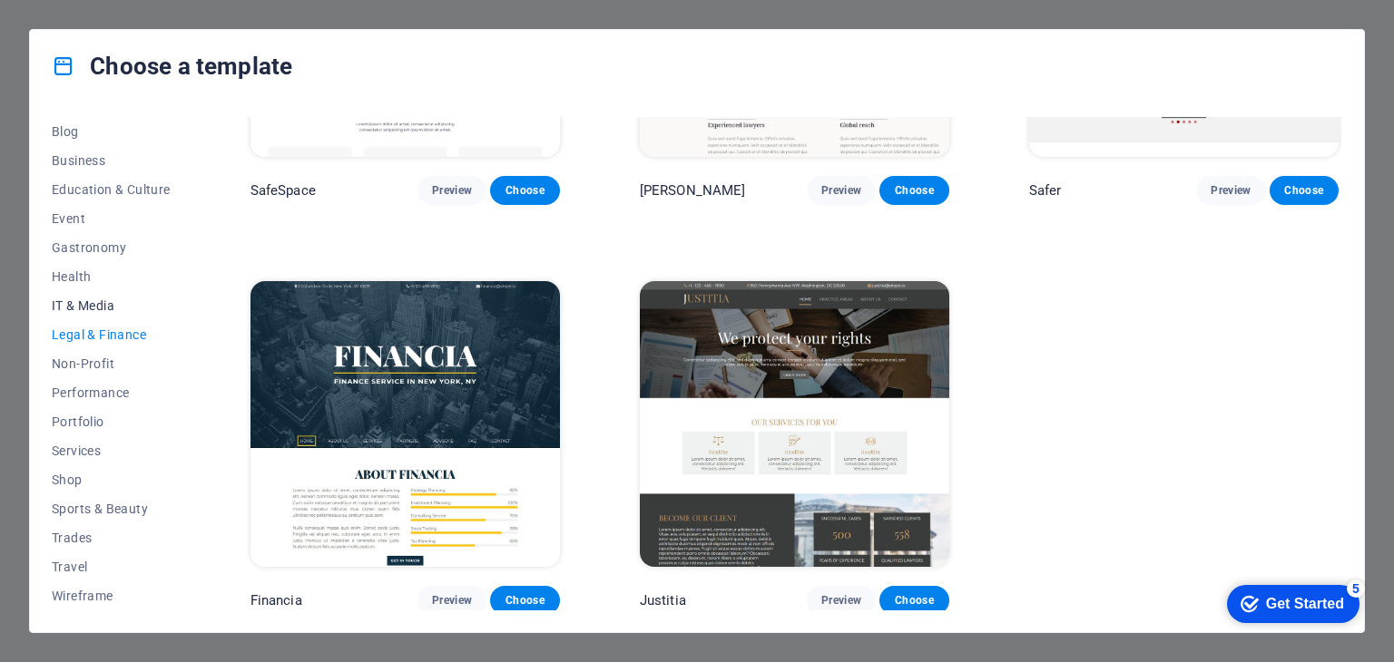
click at [102, 309] on span "IT & Media" at bounding box center [111, 305] width 119 height 15
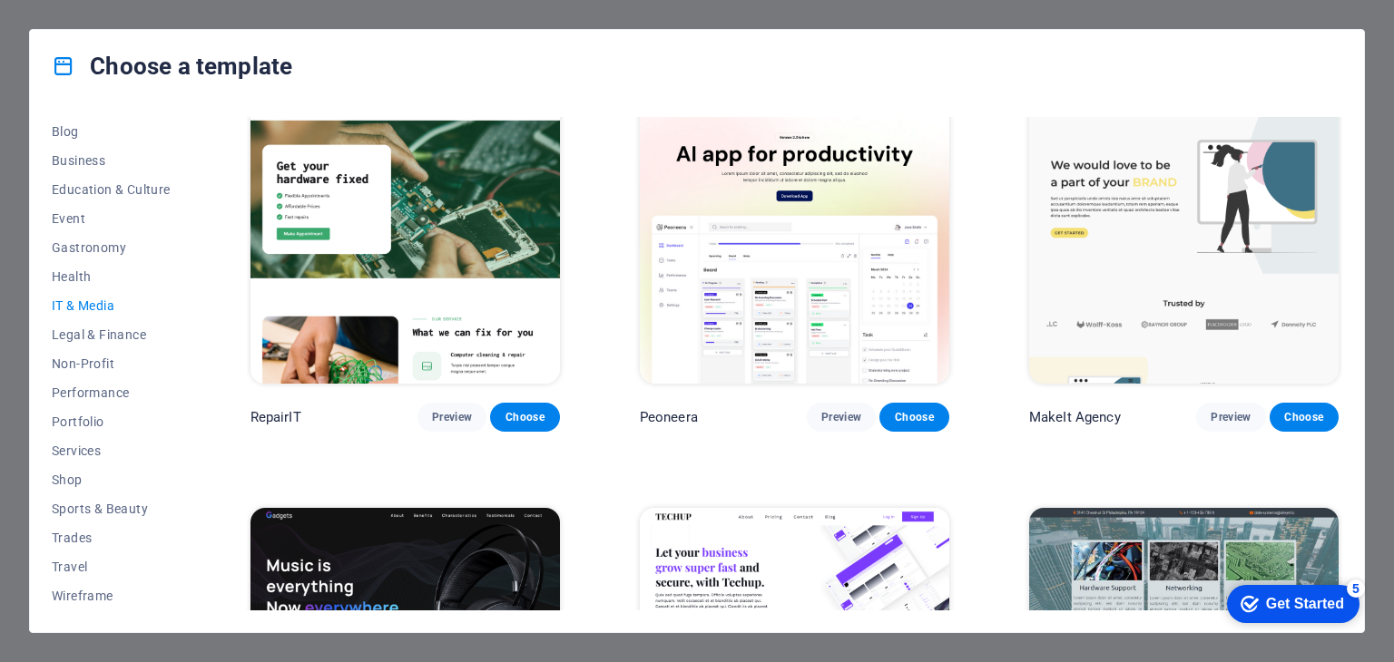
scroll to position [0, 0]
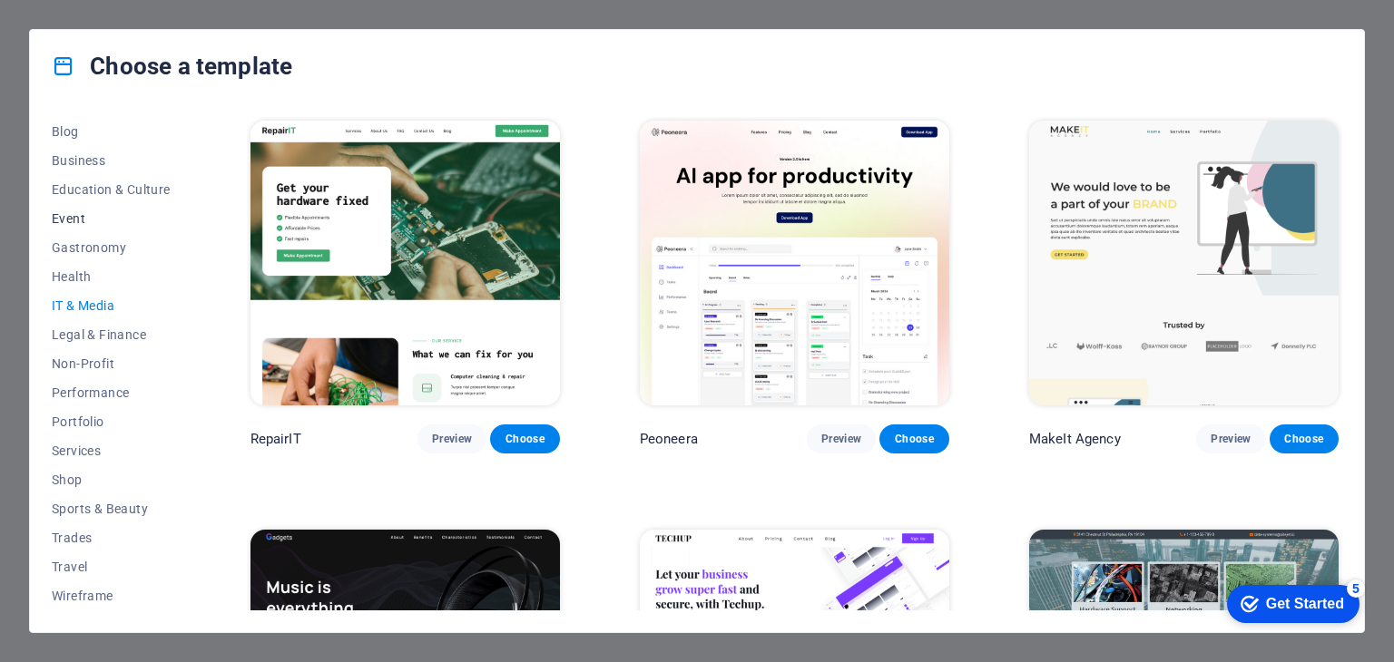
click at [73, 220] on span "Event" at bounding box center [111, 218] width 119 height 15
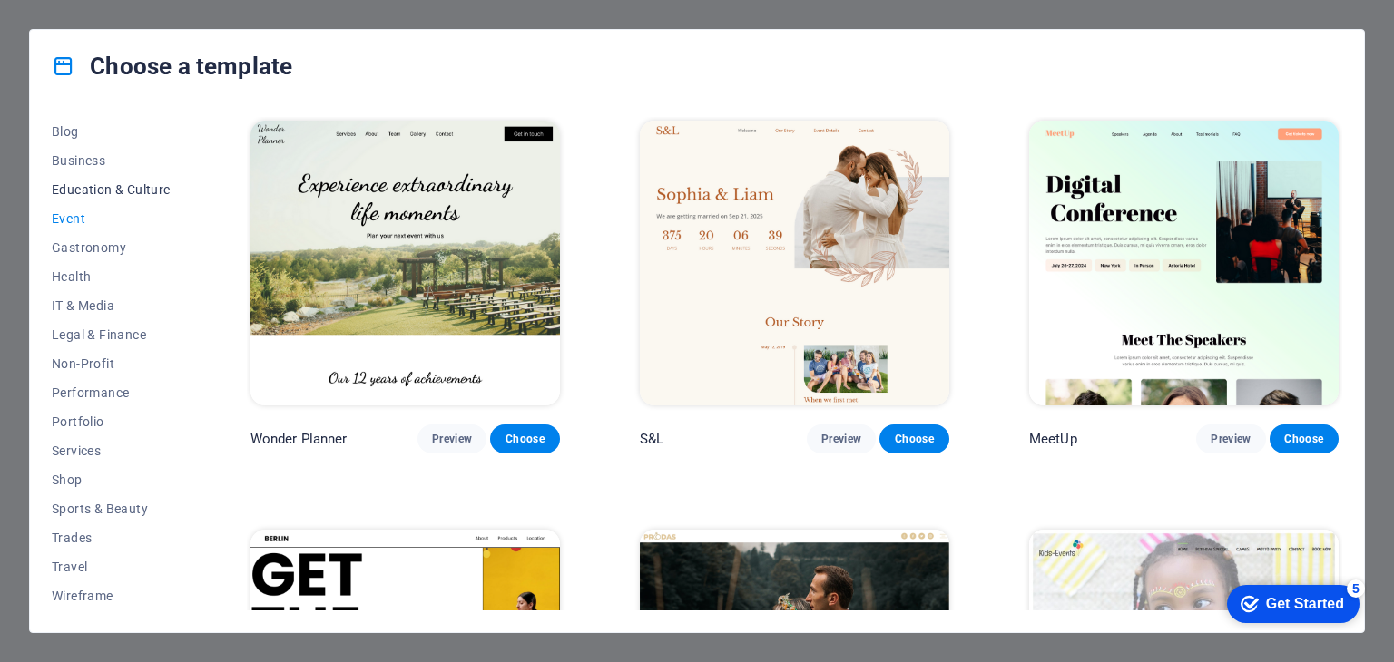
click at [102, 182] on span "Education & Culture" at bounding box center [111, 189] width 119 height 15
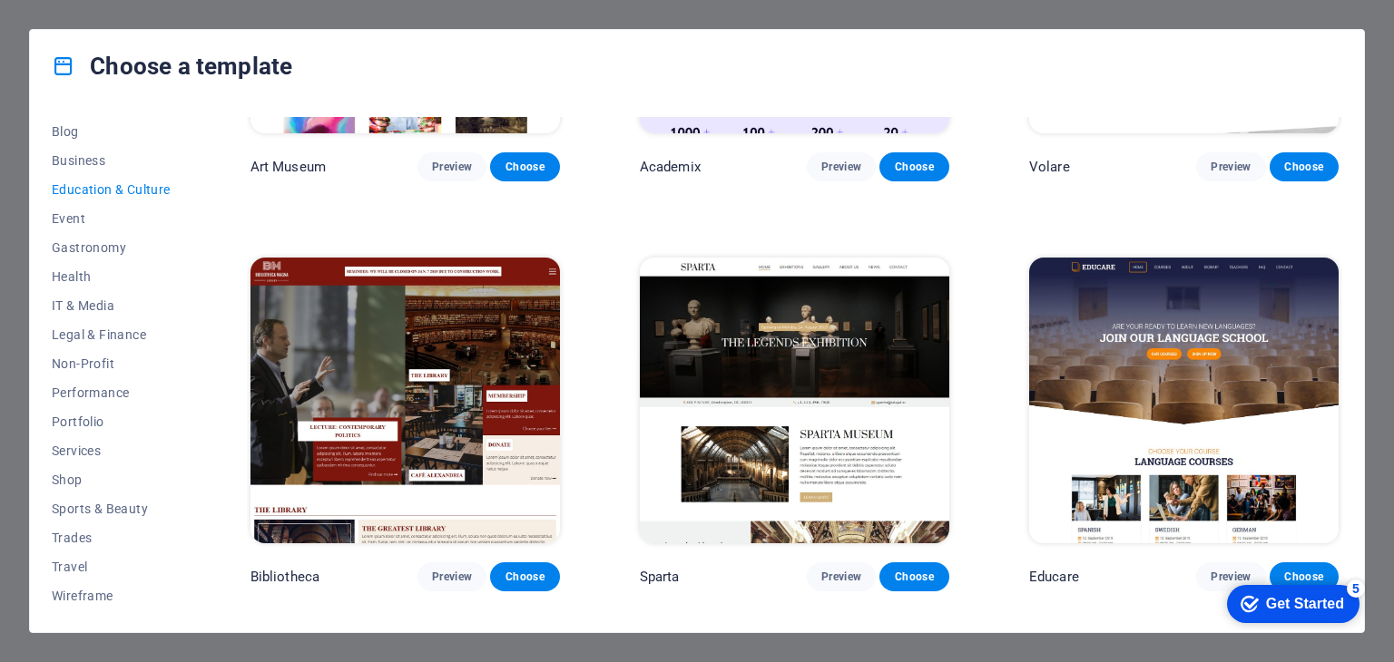
scroll to position [363, 0]
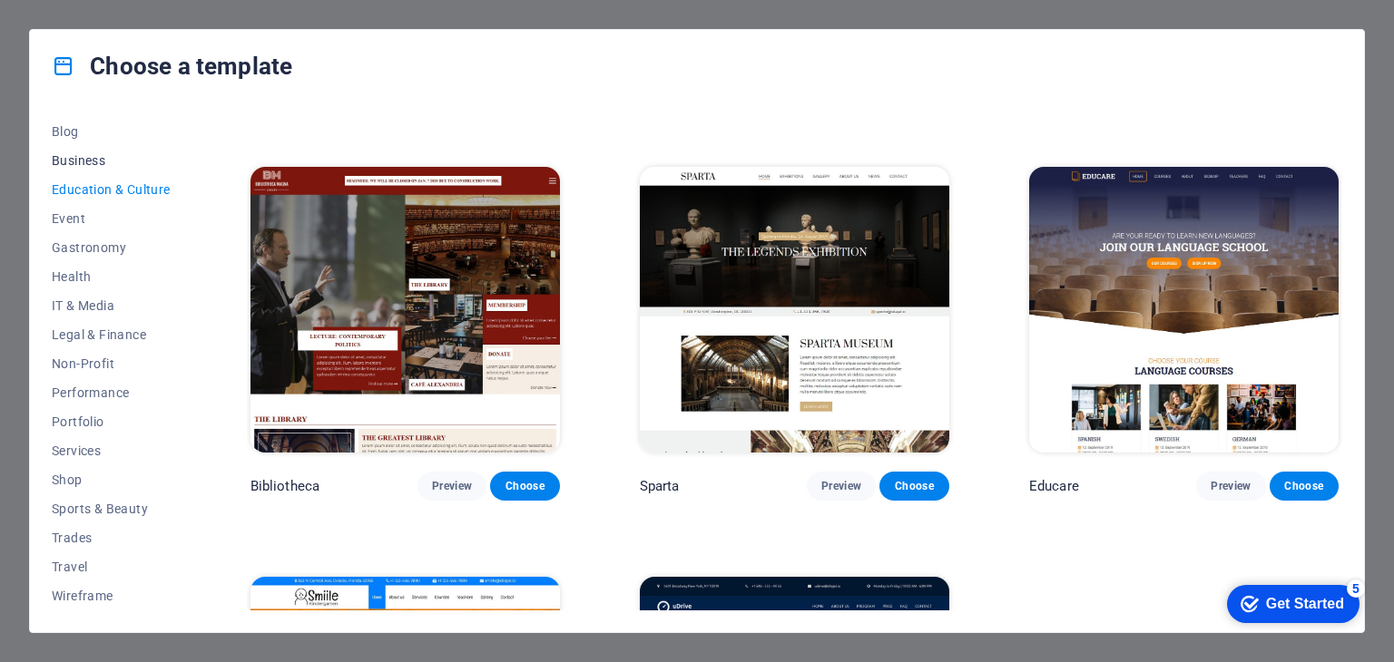
click at [91, 162] on span "Business" at bounding box center [111, 160] width 119 height 15
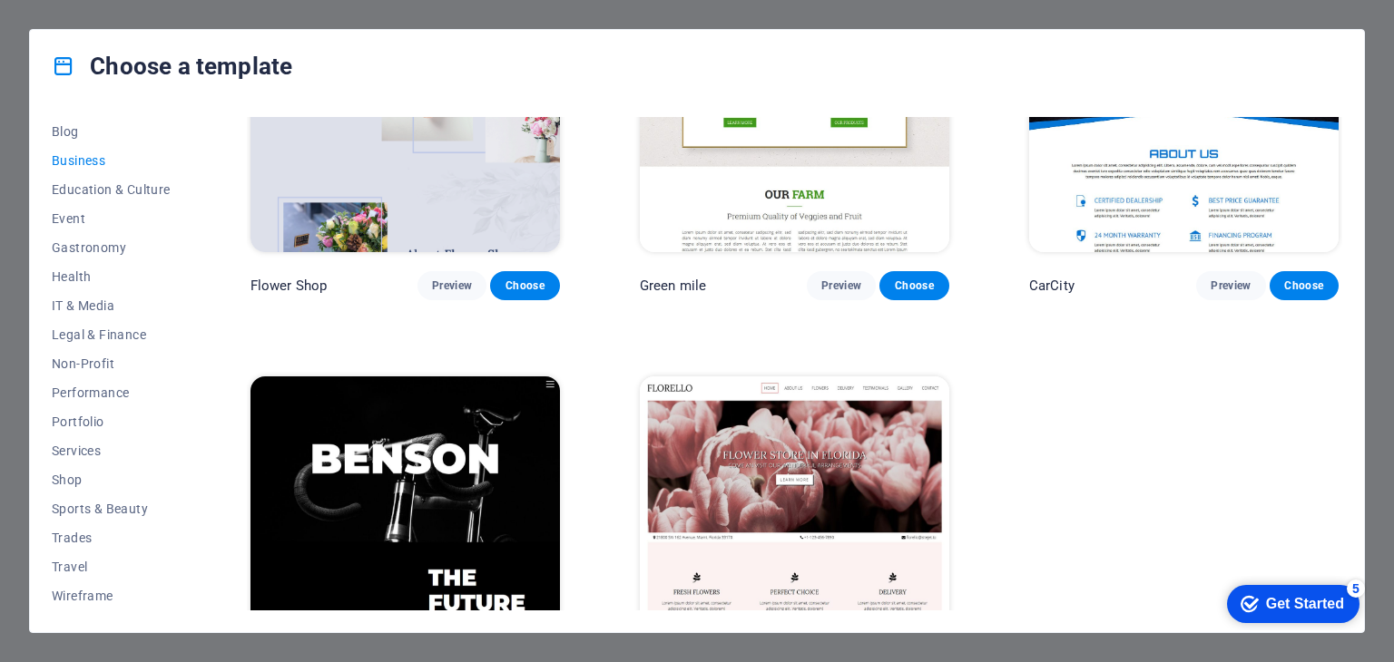
scroll to position [657, 0]
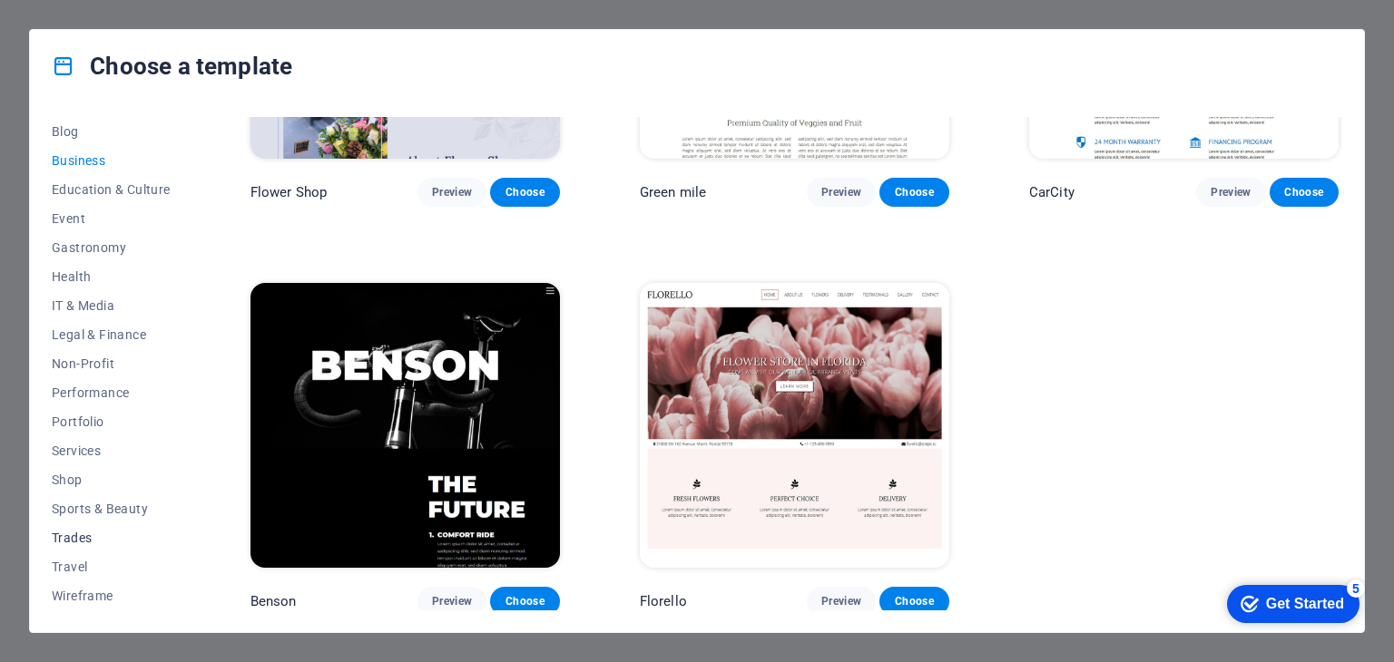
click at [70, 534] on span "Trades" at bounding box center [111, 538] width 119 height 15
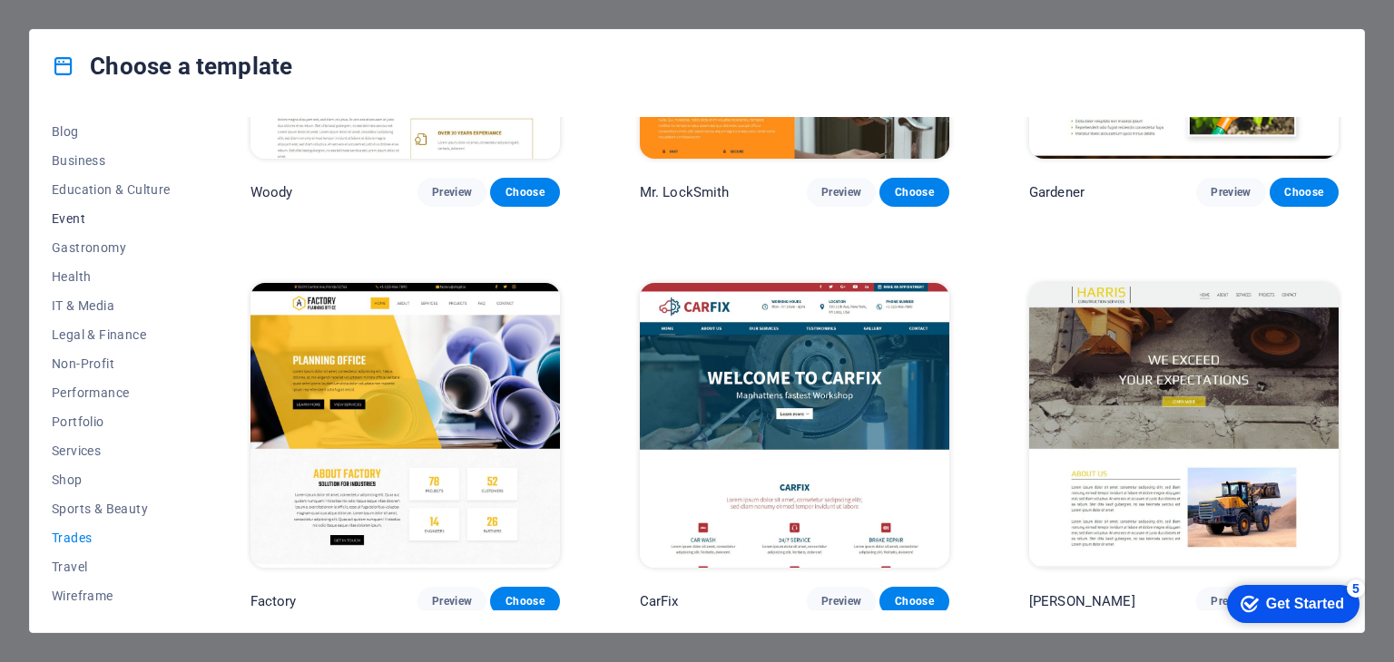
click at [75, 222] on span "Event" at bounding box center [111, 218] width 119 height 15
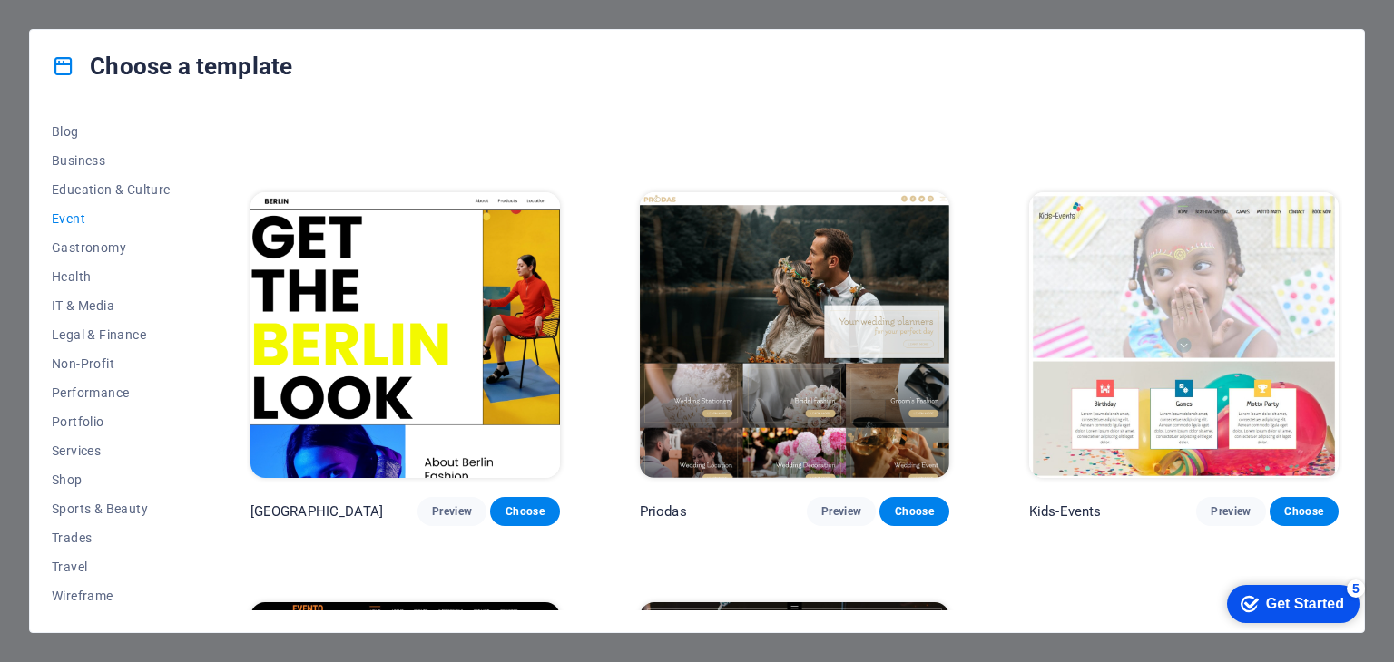
scroll to position [363, 0]
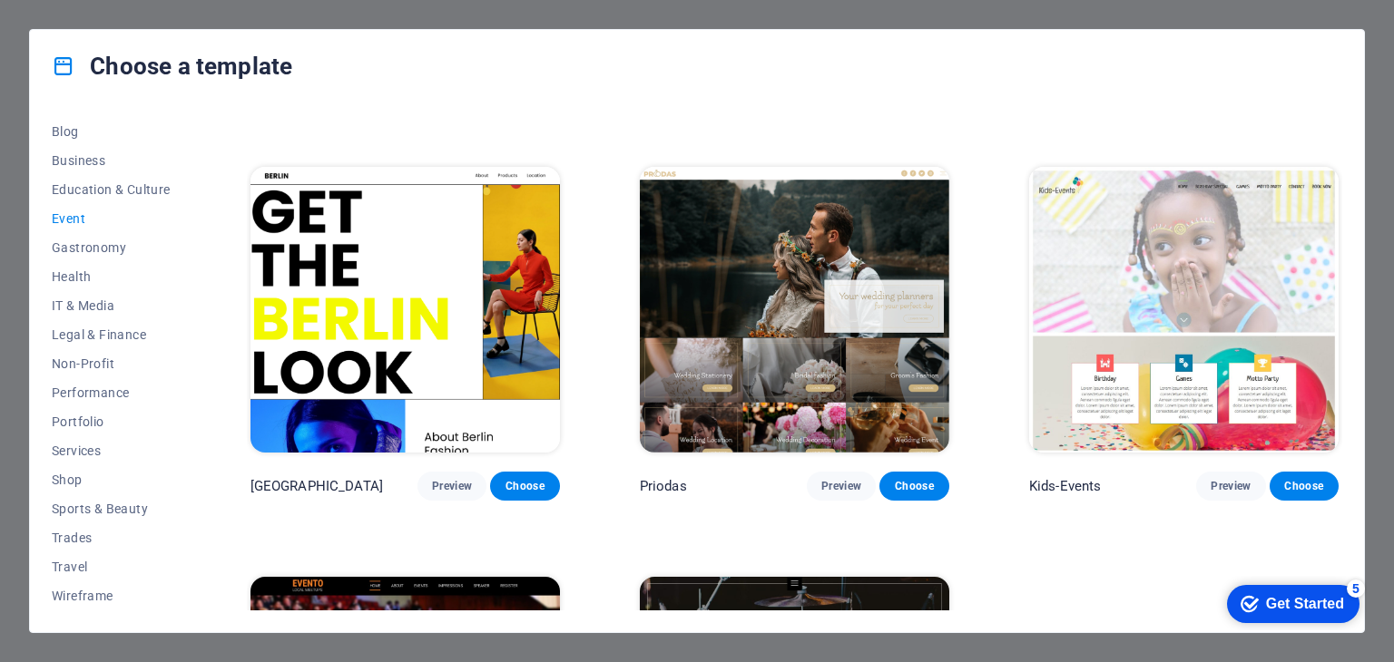
click at [410, 295] on img at bounding box center [404, 309] width 309 height 285
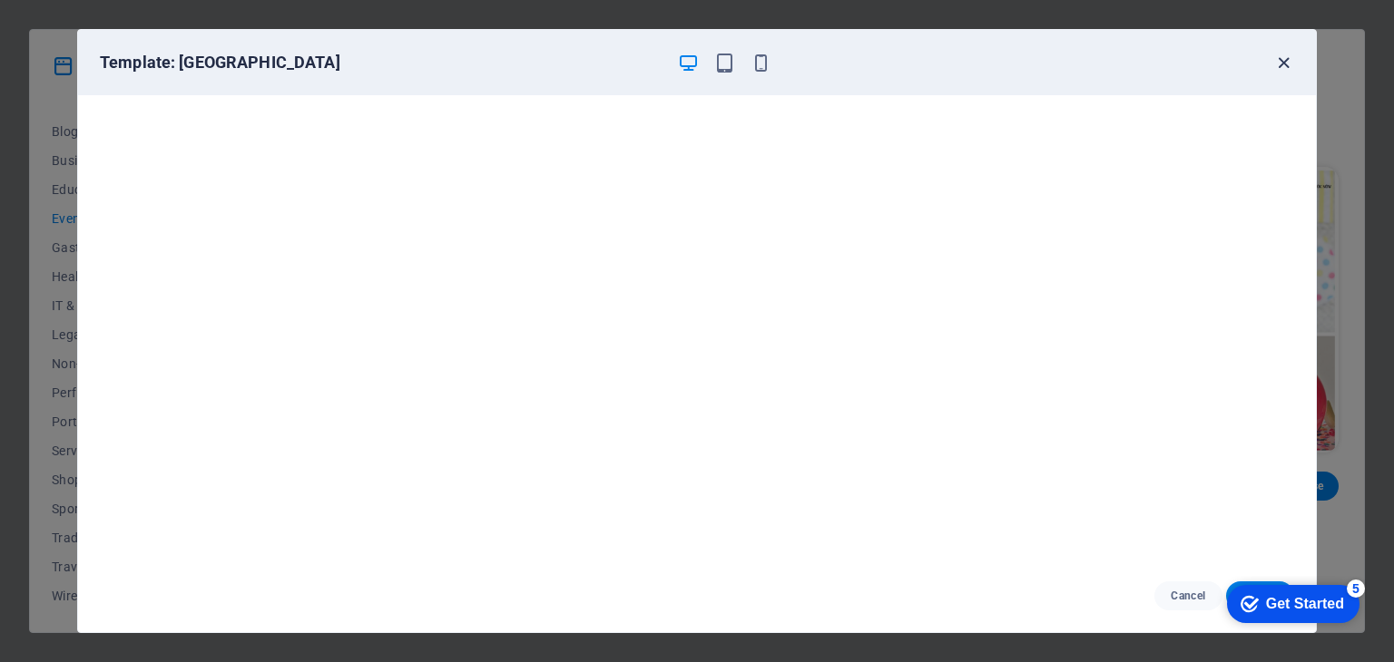
click at [1286, 63] on icon "button" at bounding box center [1283, 63] width 21 height 21
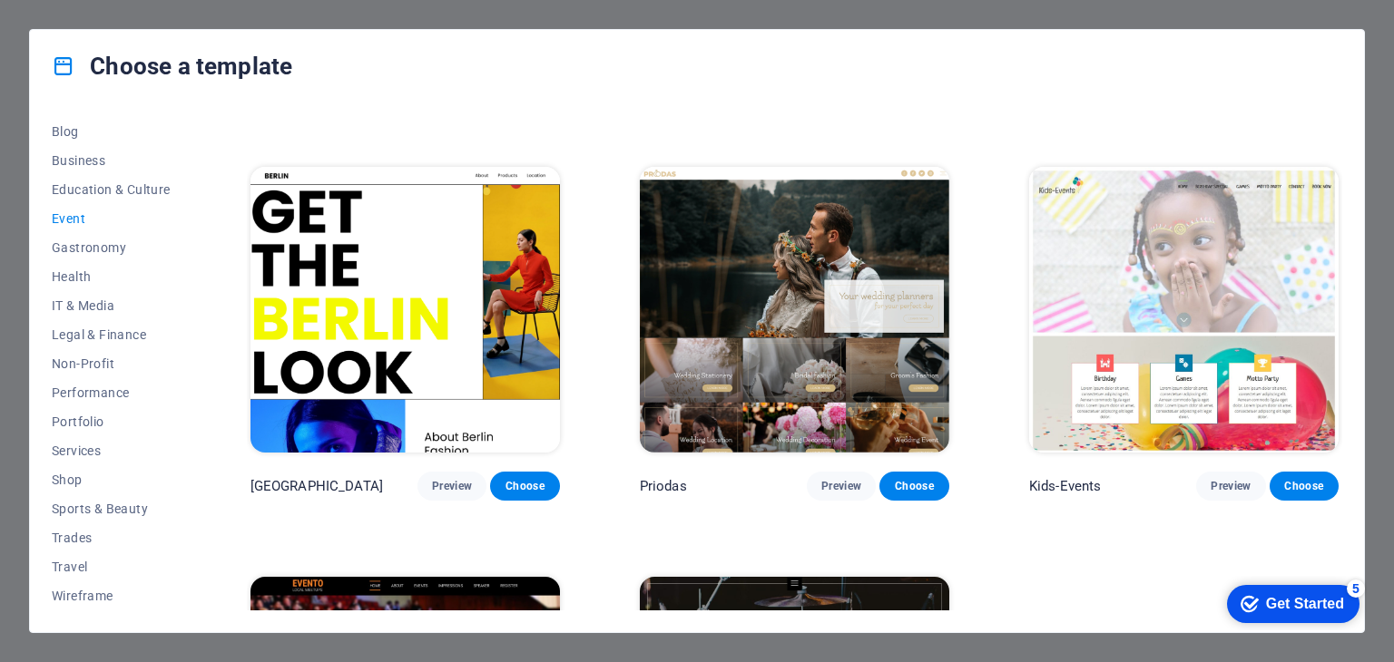
click at [416, 256] on img at bounding box center [404, 309] width 309 height 285
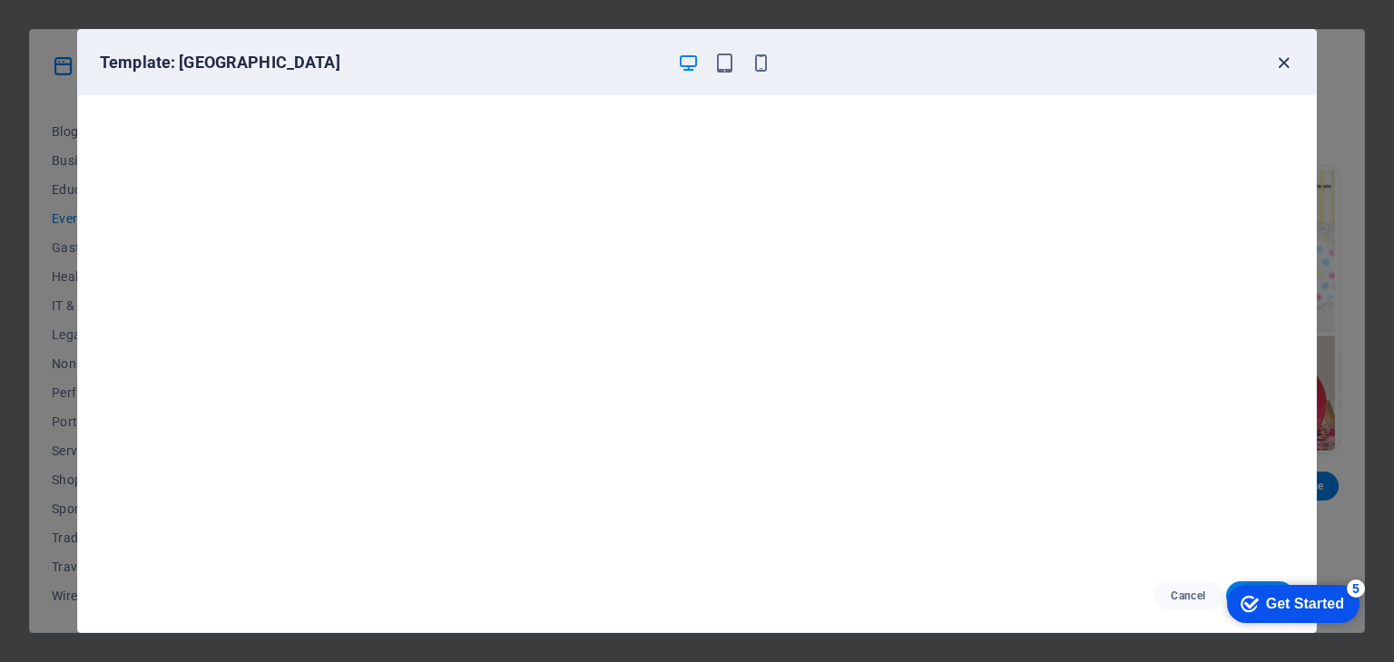
click at [1284, 62] on icon "button" at bounding box center [1283, 63] width 21 height 21
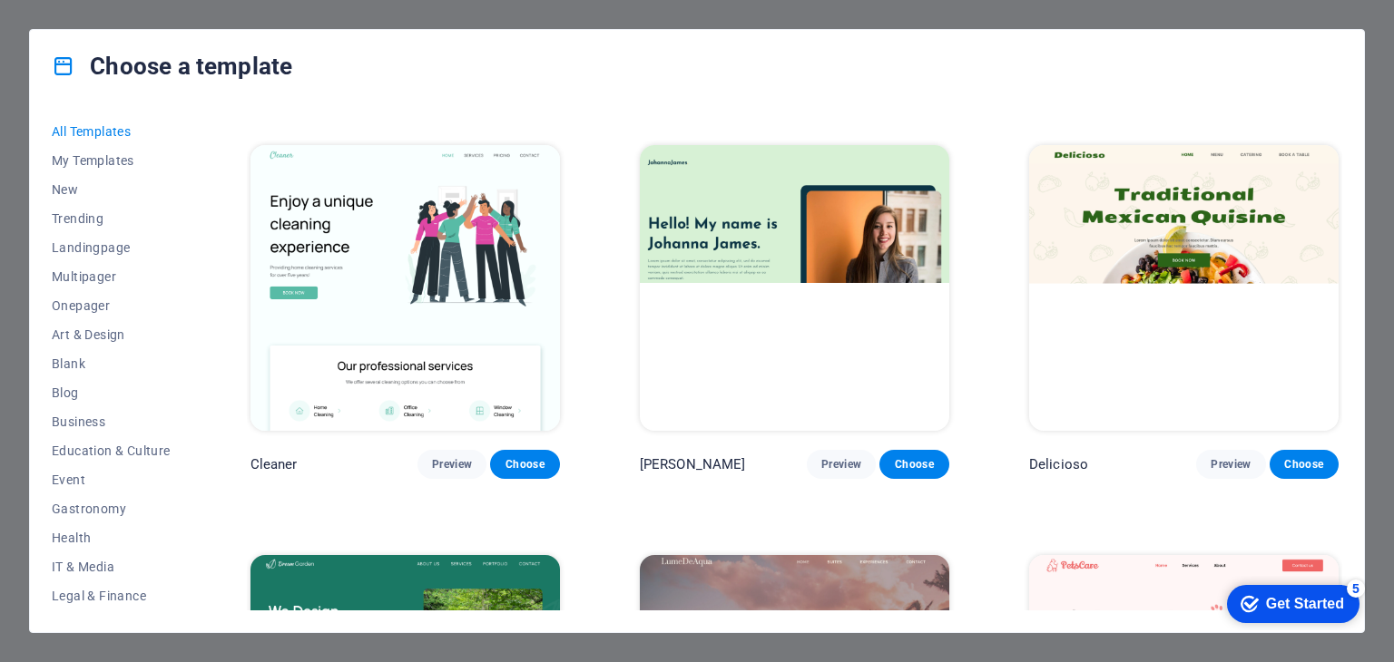
scroll to position [1179, 0]
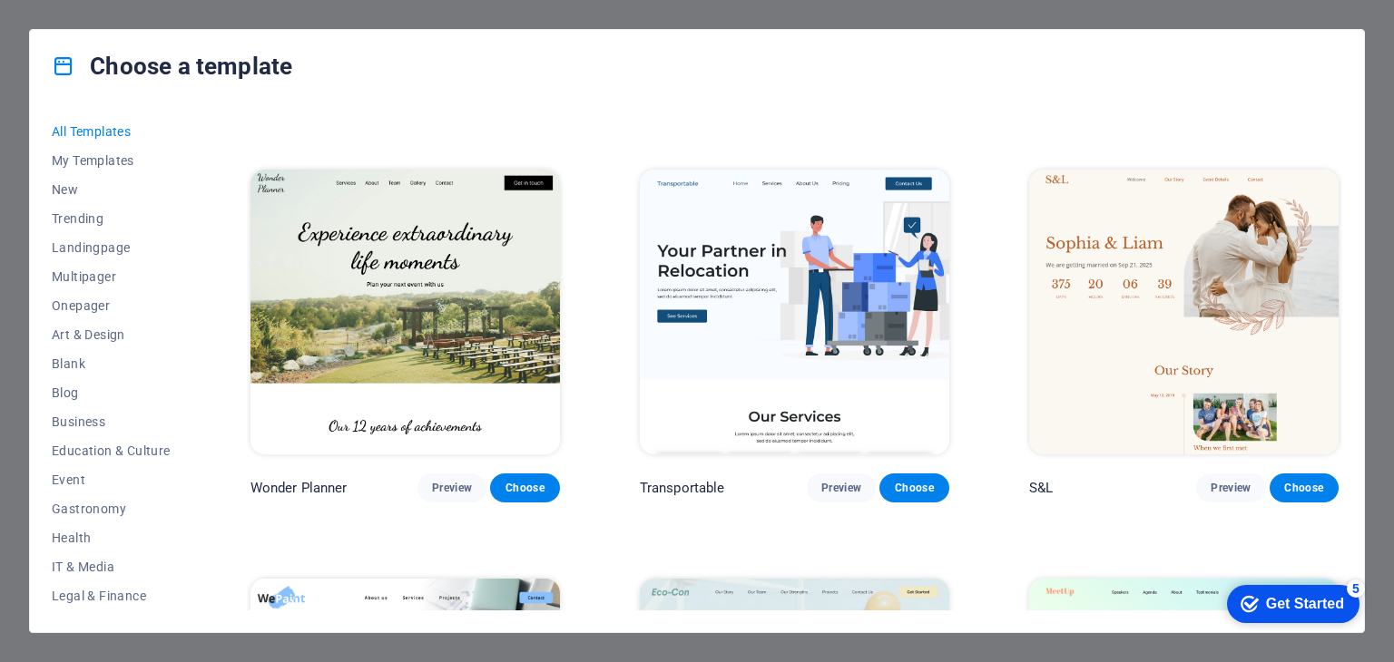
click at [789, 308] on img at bounding box center [794, 312] width 309 height 285
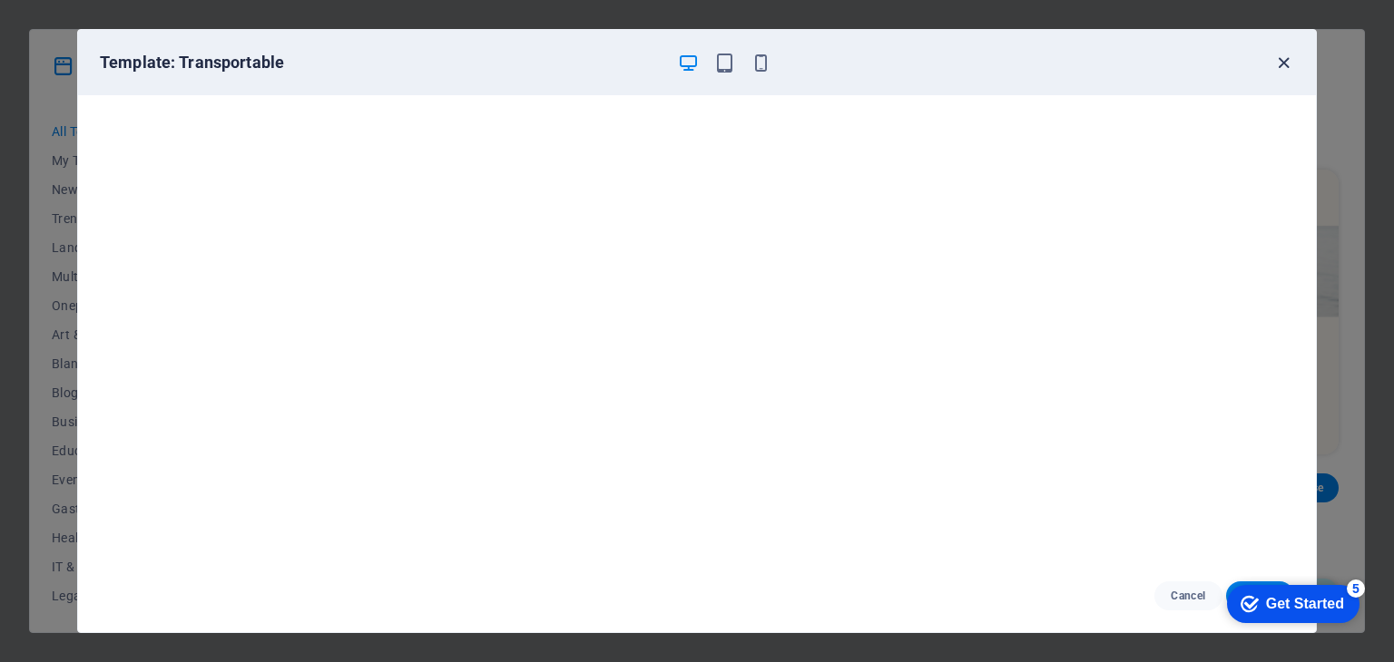
click at [1284, 63] on icon "button" at bounding box center [1283, 63] width 21 height 21
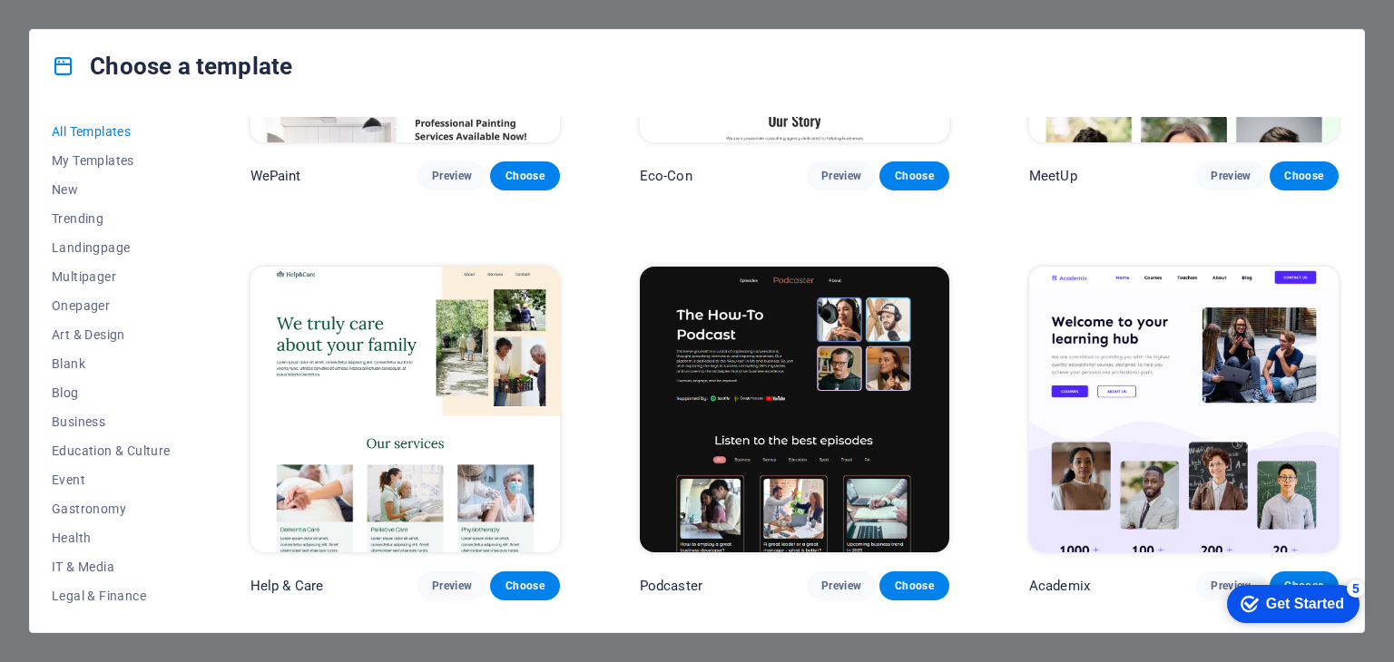
scroll to position [1905, 0]
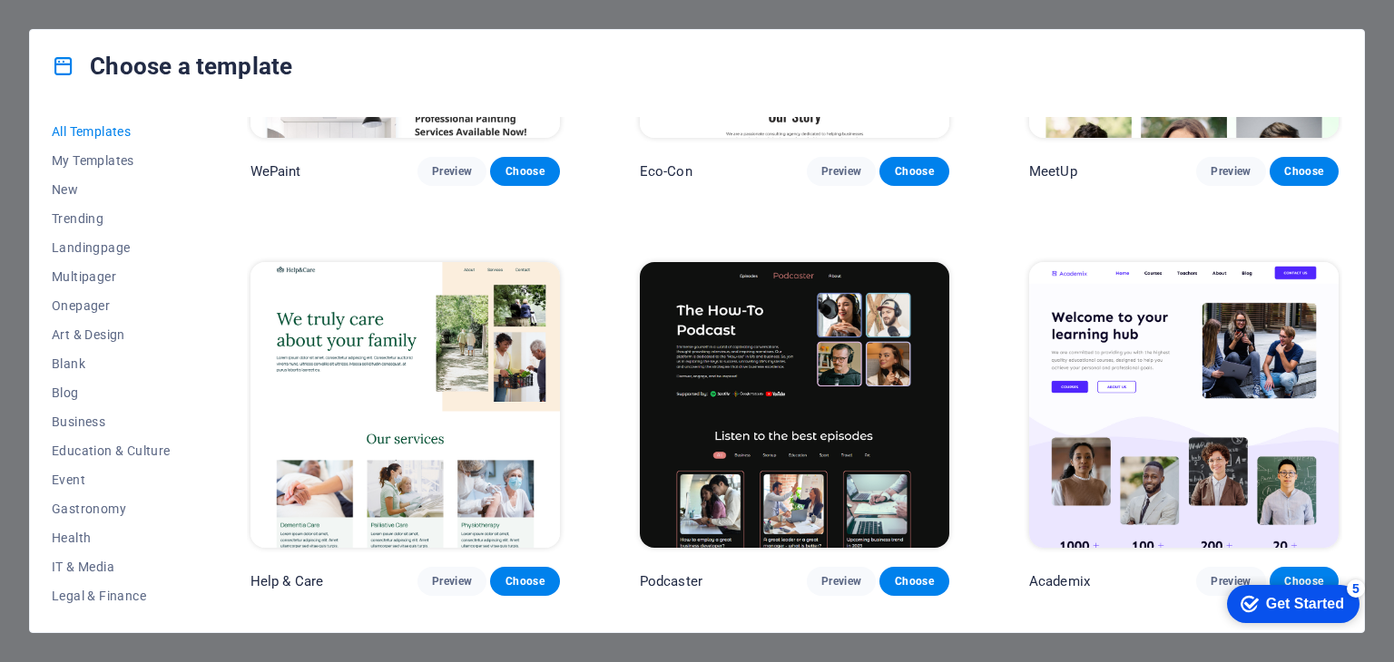
click at [817, 364] on img at bounding box center [794, 404] width 309 height 285
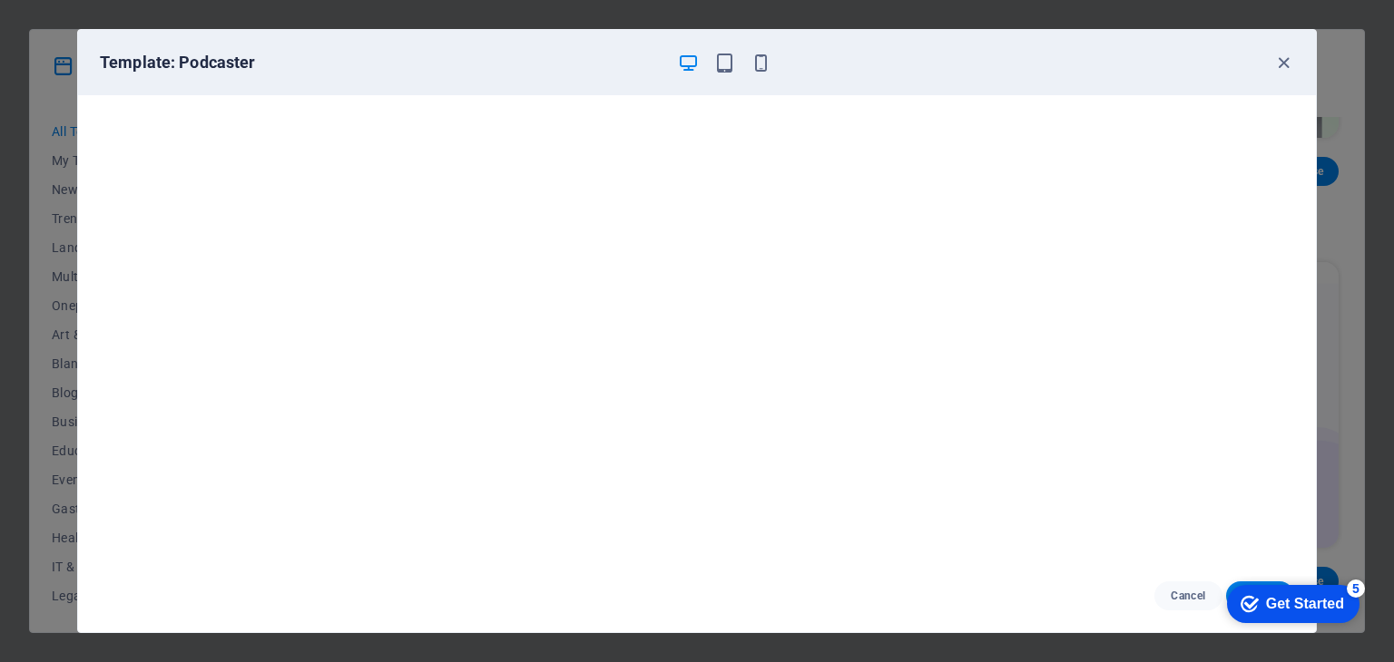
click at [1292, 607] on div "Get Started" at bounding box center [1305, 604] width 78 height 16
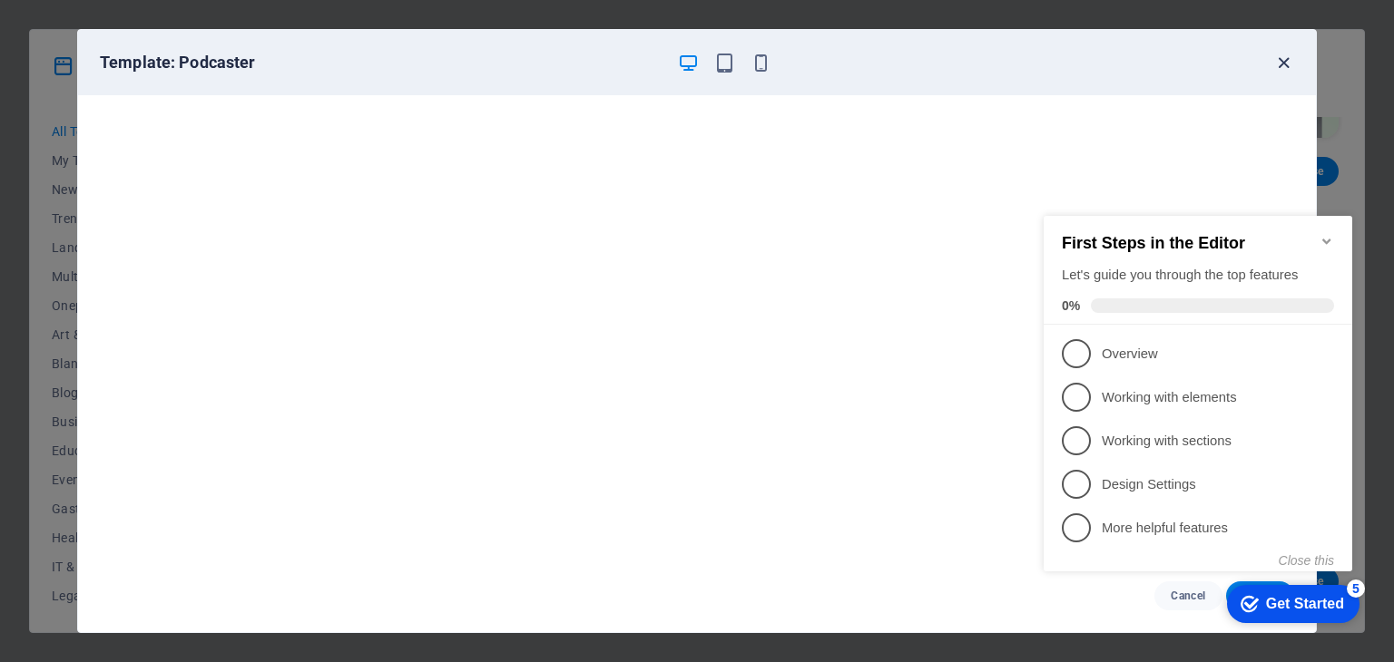
click at [1285, 60] on icon "button" at bounding box center [1283, 63] width 21 height 21
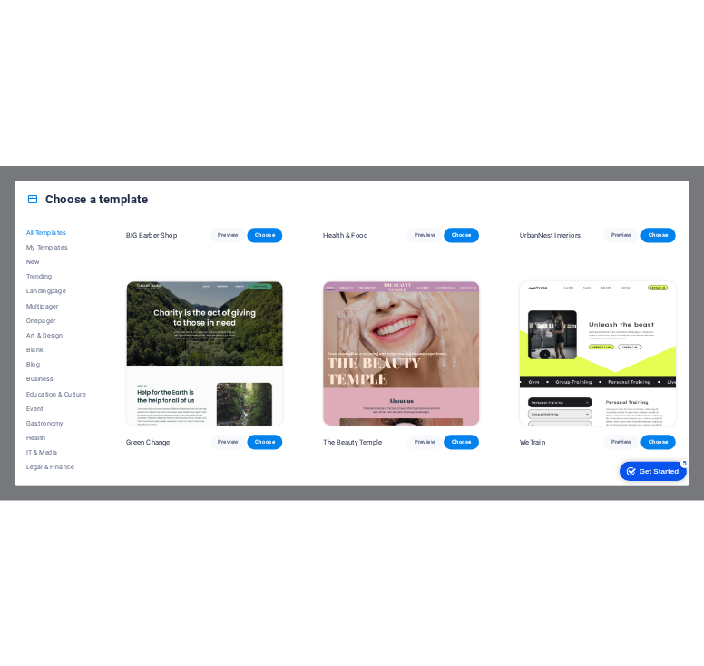
scroll to position [2812, 0]
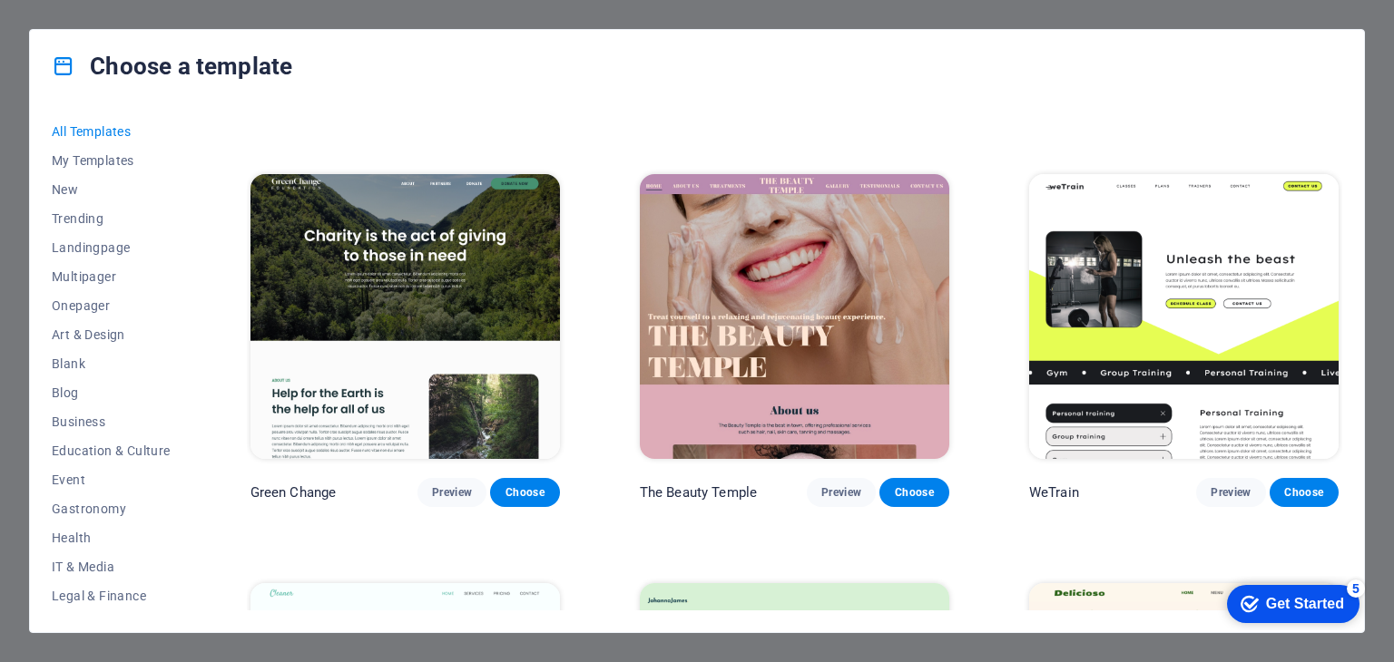
click at [346, 267] on img at bounding box center [404, 316] width 309 height 285
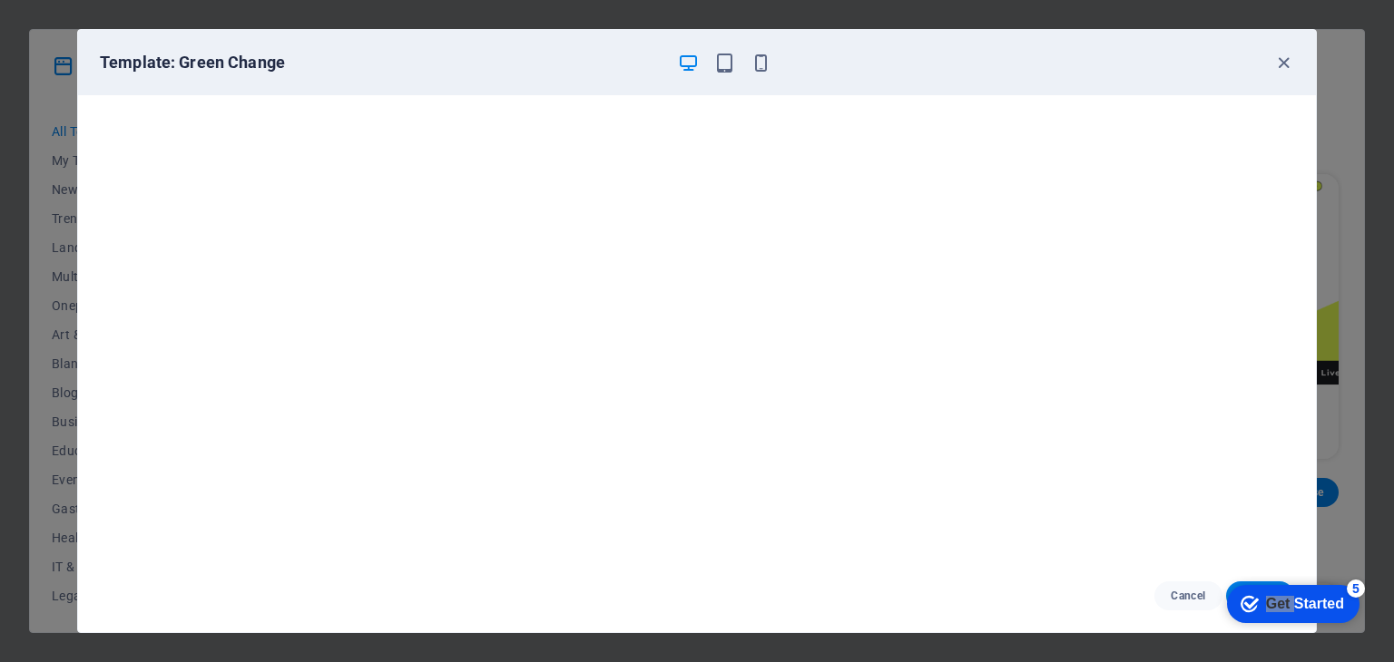
drag, startPoint x: 1288, startPoint y: 605, endPoint x: 1267, endPoint y: 396, distance: 210.7
click at [1267, 576] on html "checkmark Get Started 5 First Steps in the Editor Let's guide you through the t…" at bounding box center [1289, 603] width 154 height 54
click at [1355, 588] on div "5" at bounding box center [1355, 589] width 18 height 18
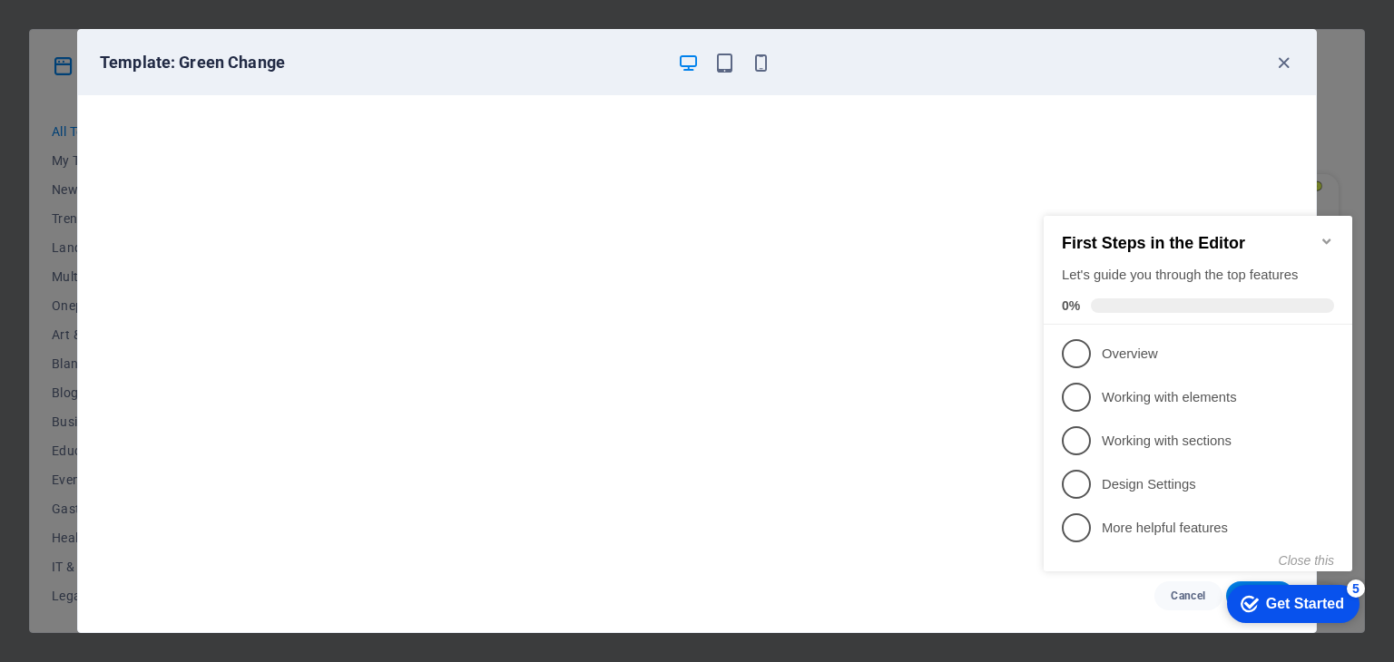
click at [1328, 234] on icon "Minimize checklist" at bounding box center [1326, 241] width 15 height 15
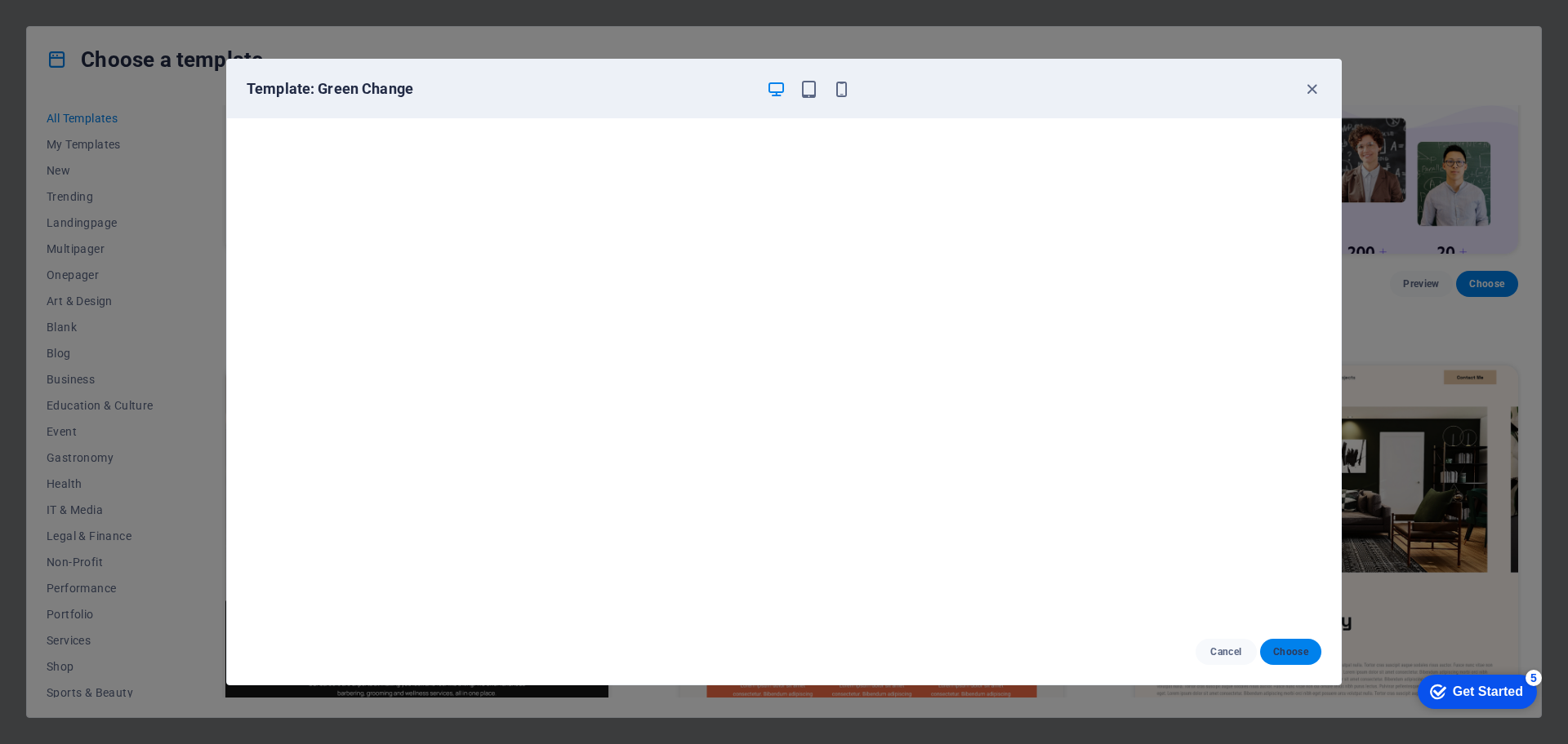
click at [1254, 595] on span "Choose" at bounding box center [1290, 652] width 35 height 13
